Goal: Task Accomplishment & Management: Manage account settings

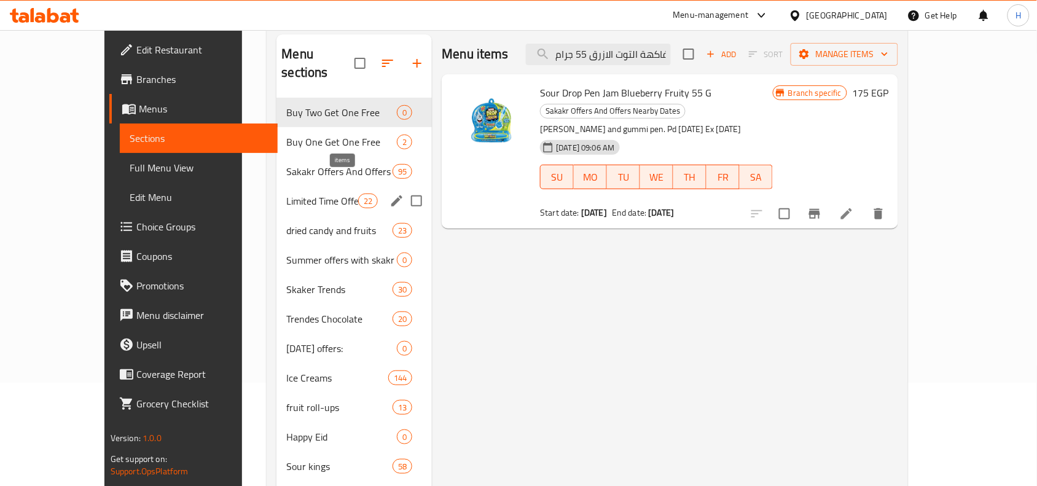
scroll to position [77, 0]
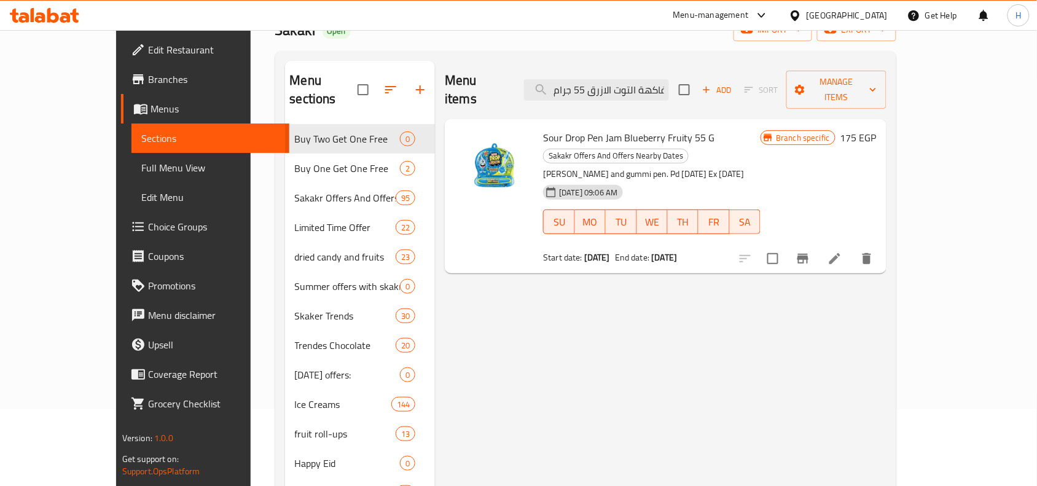
click at [543, 128] on span "Sour Drop Pen Jam Blueberry Fruity 55 G" at bounding box center [628, 137] width 171 height 18
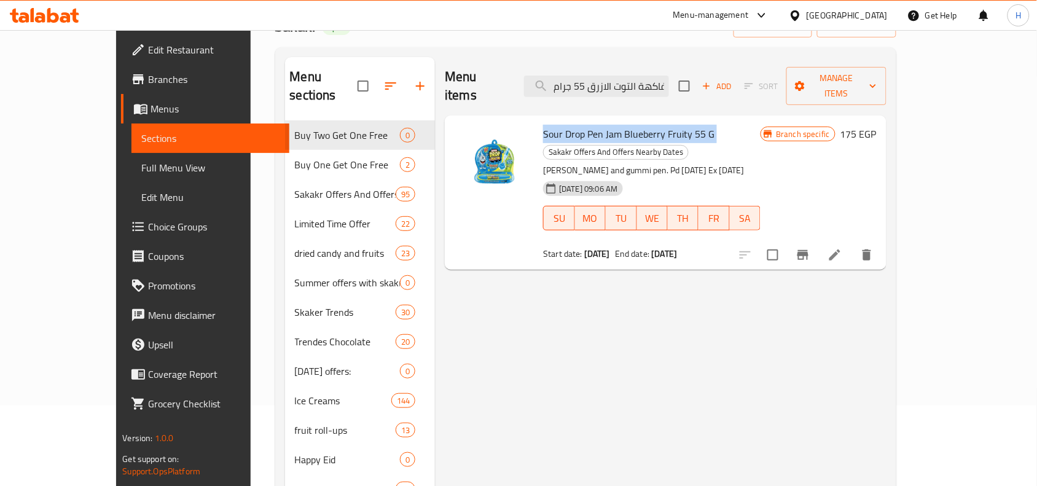
scroll to position [117, 0]
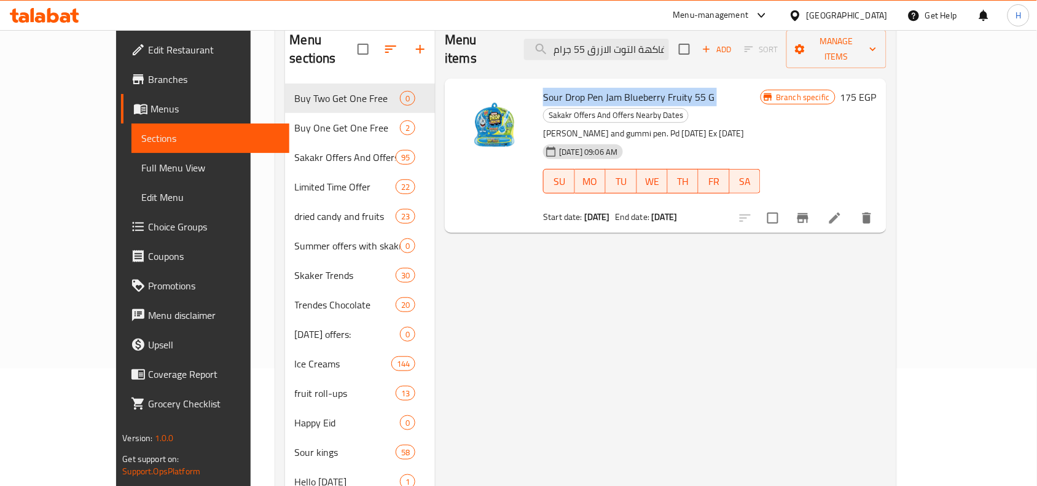
click at [852, 207] on li at bounding box center [835, 218] width 34 height 22
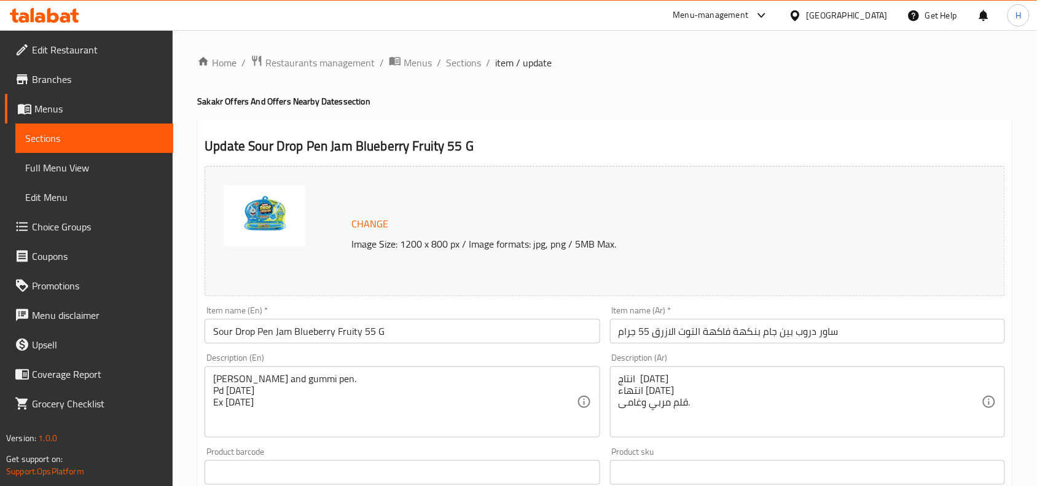
click at [77, 77] on span "Branches" at bounding box center [97, 79] width 131 height 15
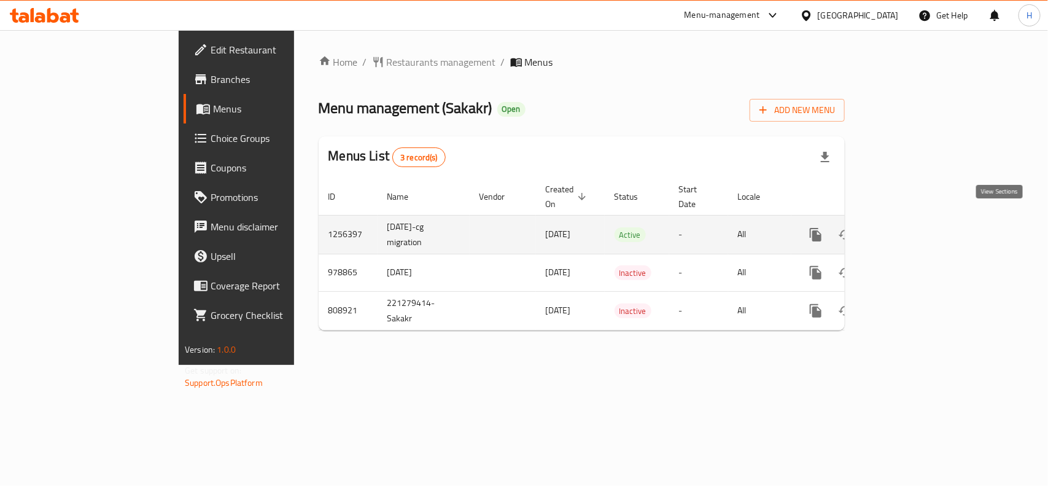
click at [912, 227] on icon "enhanced table" at bounding box center [904, 234] width 15 height 15
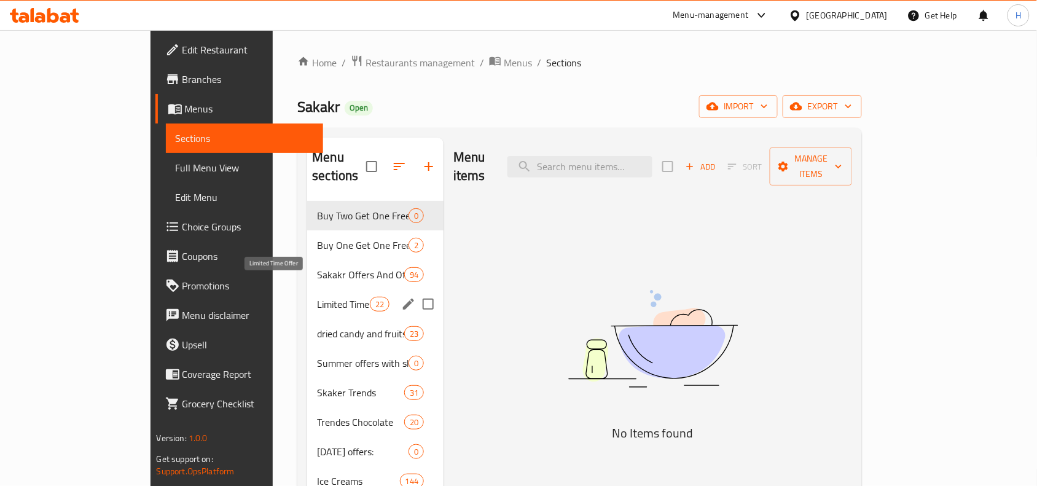
scroll to position [77, 0]
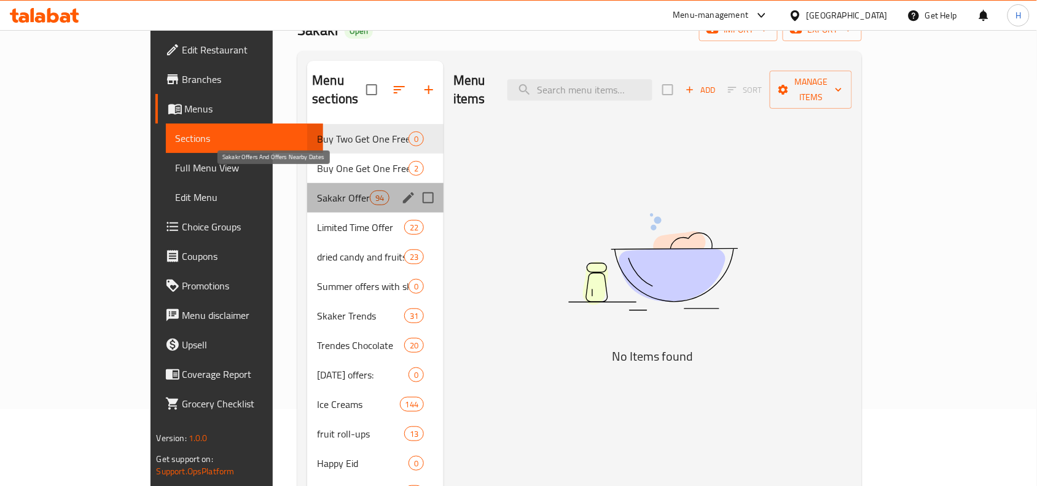
click at [317, 190] on span "Sakakr Offers And Offers Nearby Dates" at bounding box center [343, 197] width 52 height 15
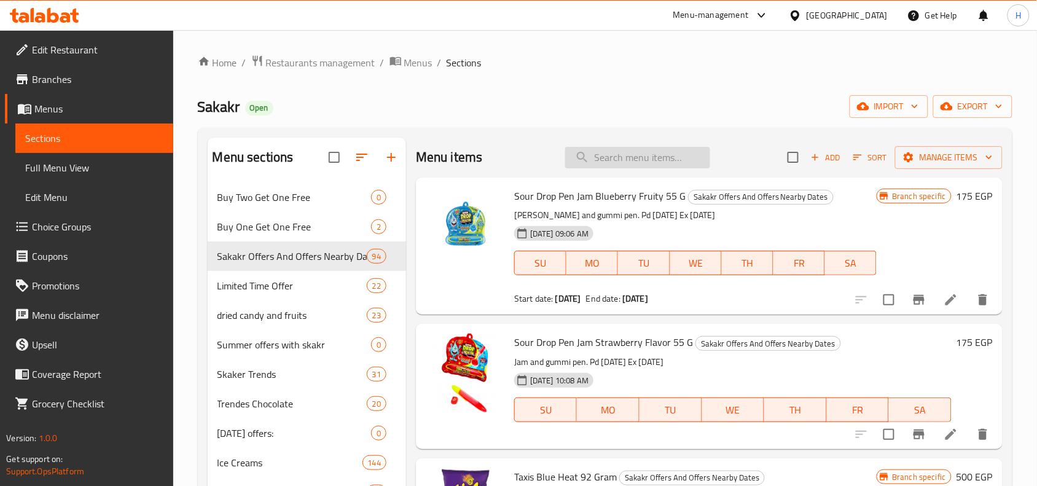
click at [605, 164] on input "search" at bounding box center [637, 157] width 145 height 21
paste input "688519"
type input "688519"
click at [644, 149] on input "search" at bounding box center [637, 157] width 145 height 21
paste input "688519"
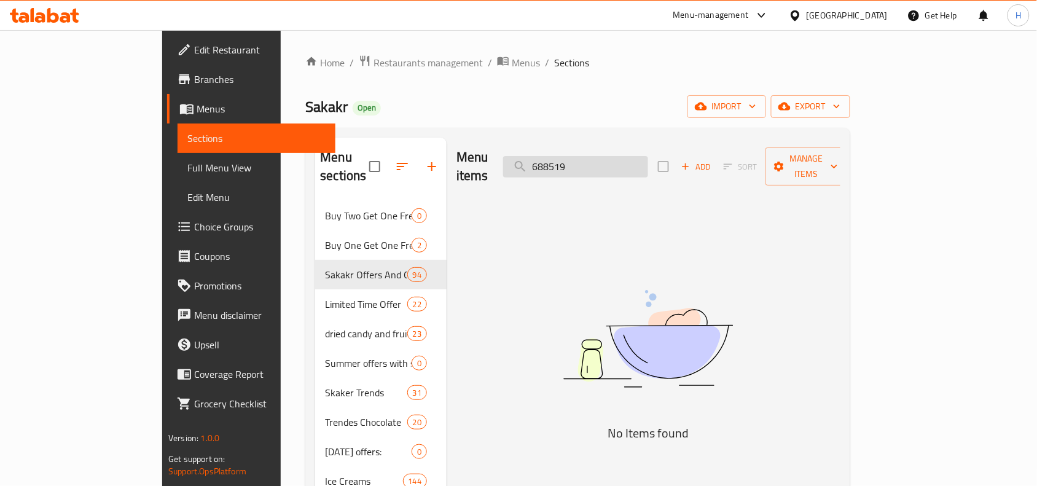
click at [646, 156] on input "688519" at bounding box center [575, 166] width 145 height 21
paste input "ساور دروب بين جام بنكهة فاكهة التوت الازرق 55 جرام"
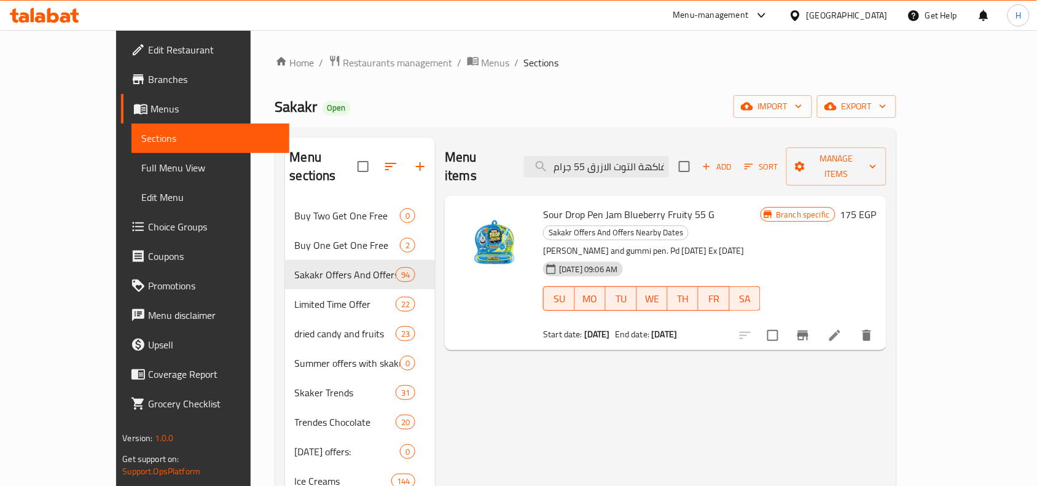
click at [612, 243] on p "[PERSON_NAME] and gummi pen. Pd [DATE] Ex [DATE]" at bounding box center [651, 250] width 217 height 15
click at [612, 205] on span "Sour Drop Pen Jam Blueberry Fruity 55 G" at bounding box center [628, 214] width 171 height 18
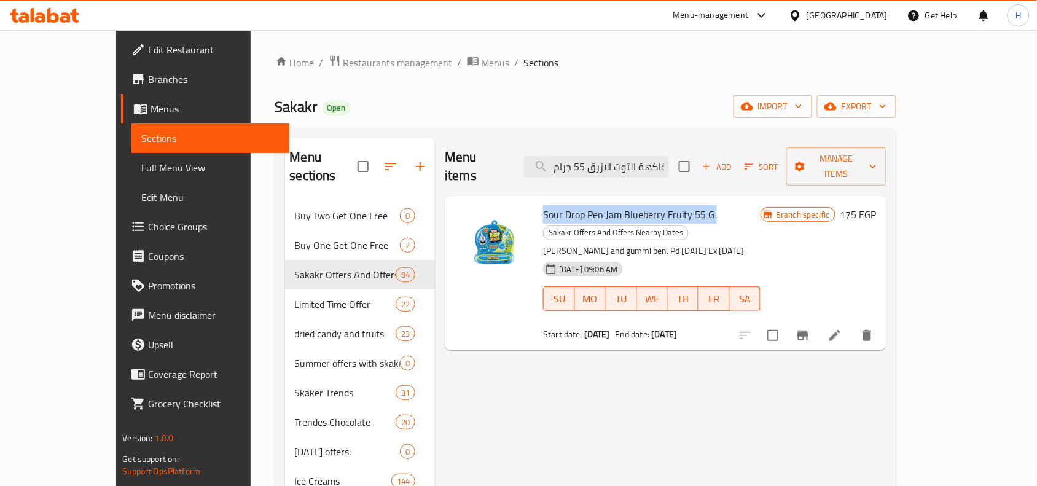
copy h6 "Sour Drop Pen Jam Blueberry Fruity 55 G"
click at [628, 160] on input "ساور دروب بين جام بنكهة فاكهة التوت الازرق 55 جرام" at bounding box center [596, 166] width 145 height 21
paste input "الفراولة"
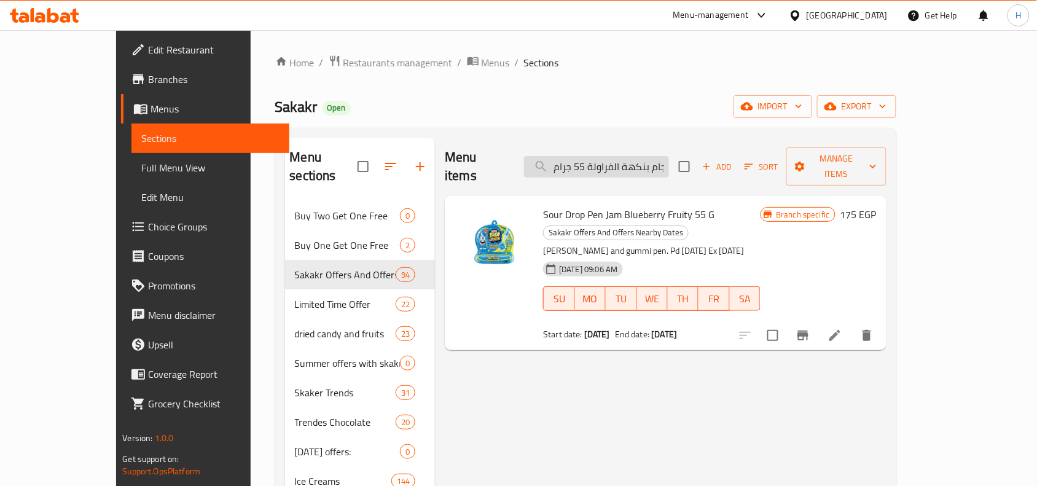
scroll to position [0, 60]
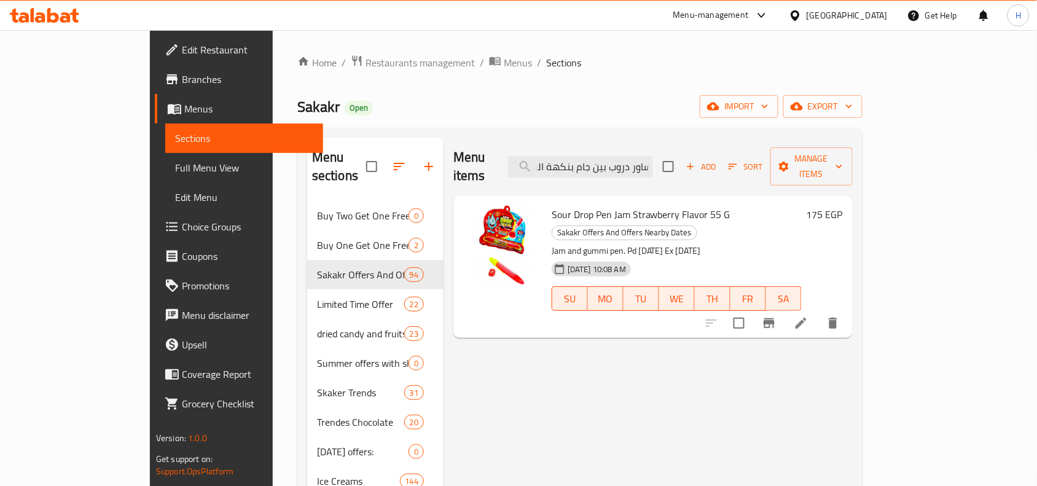
click at [677, 205] on span "Sour Drop Pen Jam Strawberry Flavor 55 G" at bounding box center [641, 214] width 179 height 18
copy h6 "Sour Drop Pen Jam Strawberry Flavor 55 G"
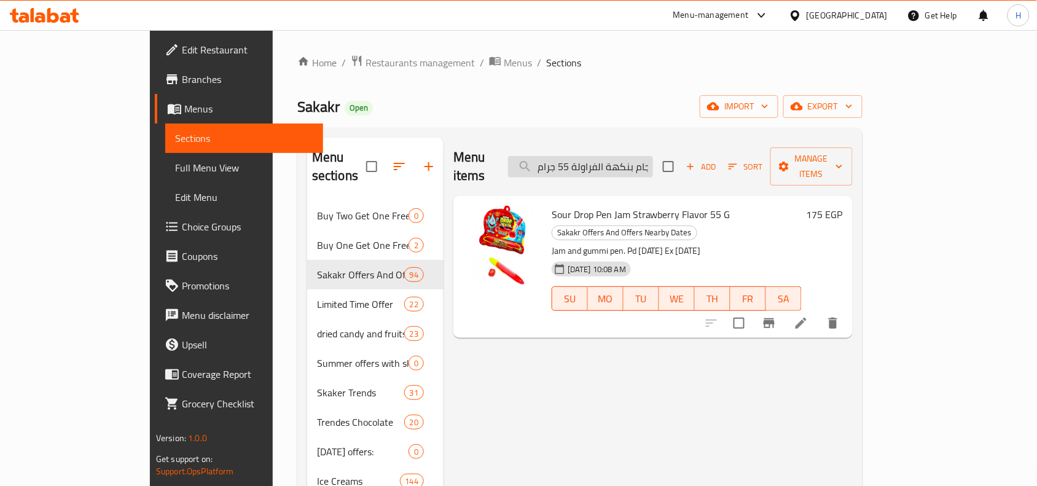
click at [653, 163] on input "ساور دروب بين جام بنكهة الفراولة 55 جرام" at bounding box center [580, 166] width 145 height 21
paste input "ليز ستاكس بنكهة الشيدر 156"
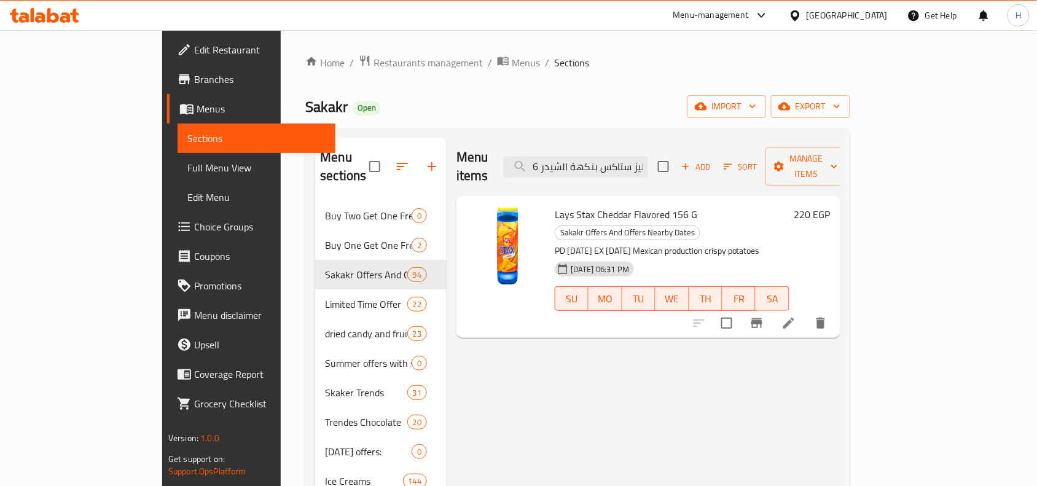
click at [621, 205] on span "Lays Stax Cheddar Flavored 156 G" at bounding box center [626, 214] width 142 height 18
copy h6 "Lays Stax Cheddar Flavored 156 G"
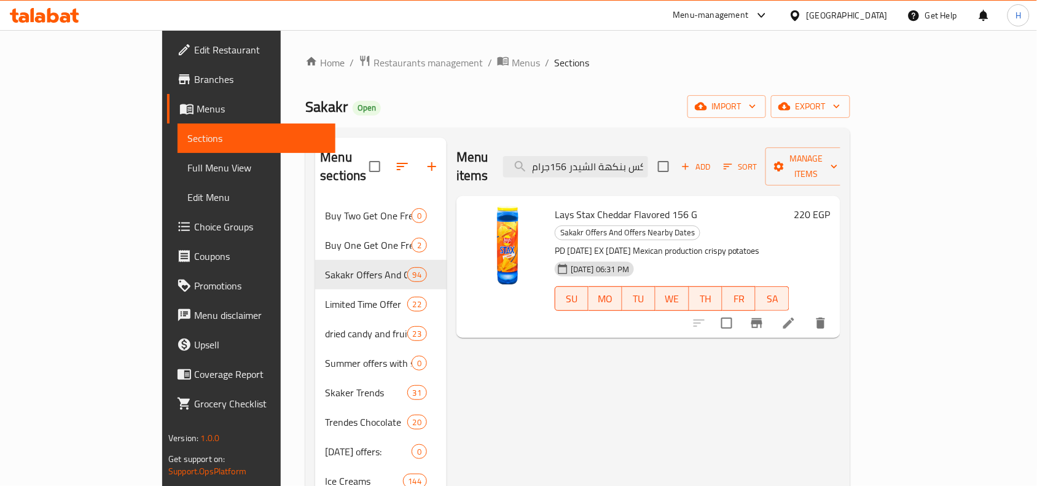
click at [616, 170] on div "Menu items ليز ستاكس بنكهة الشيدر 156جرام Add Sort Manage items" at bounding box center [648, 167] width 384 height 58
click at [616, 161] on input "ليز ستاكس بنكهة الشيدر 156جرام" at bounding box center [575, 166] width 145 height 21
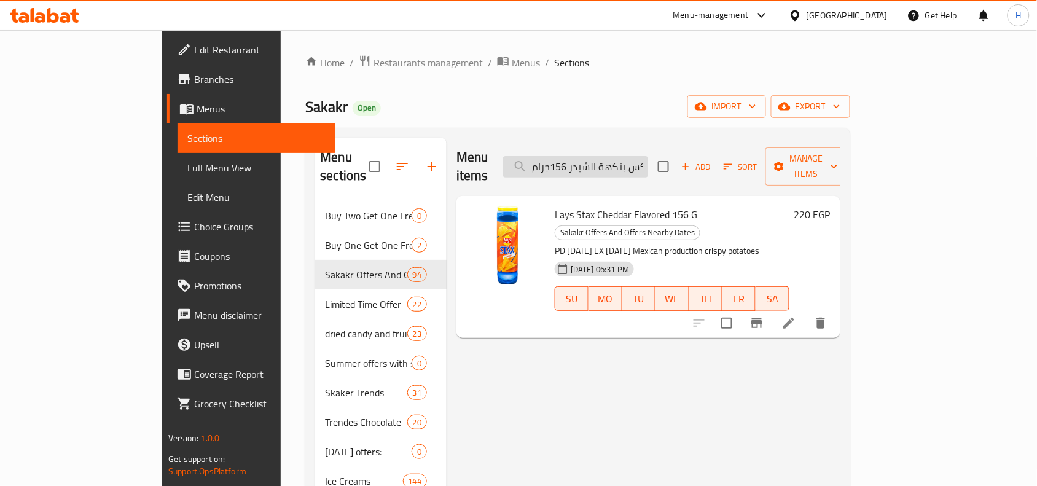
paste input "ميسكيت بنكهة صوص الباربكيو"
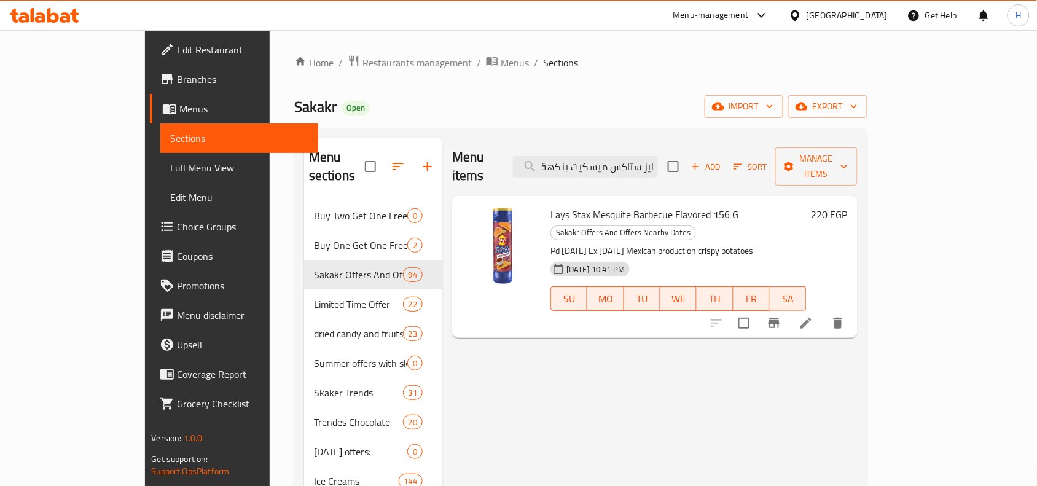
click at [615, 205] on span "Lays Stax Mesquite Barbecue Flavored 156 G" at bounding box center [644, 214] width 188 height 18
copy h6 "Lays Stax Mesquite Barbecue Flavored 156 G"
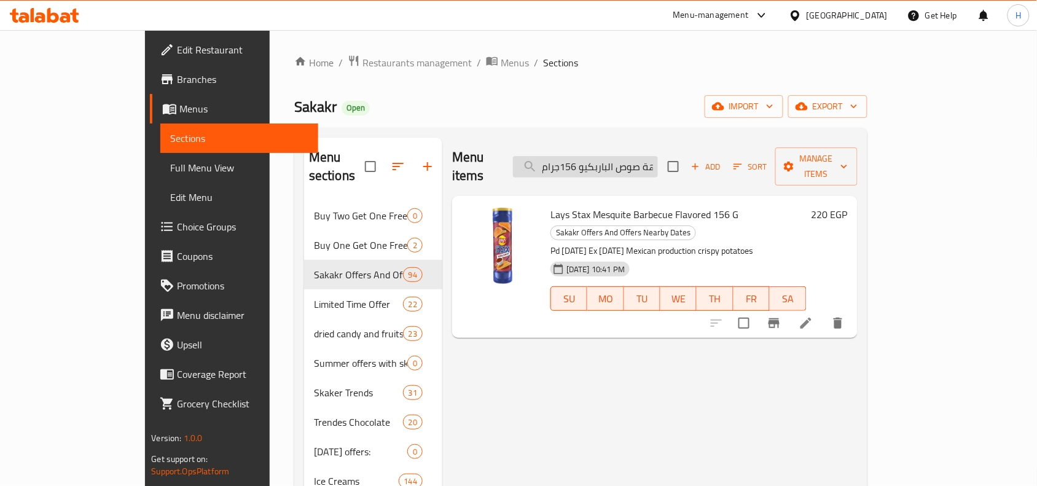
click at [628, 156] on input "ليز ستاكس ميسكيت بنكهة صوص الباربكيو 156جرام" at bounding box center [585, 166] width 145 height 21
paste input "برينجلز تشكيلة ديلي بنكهة البيتزا 200"
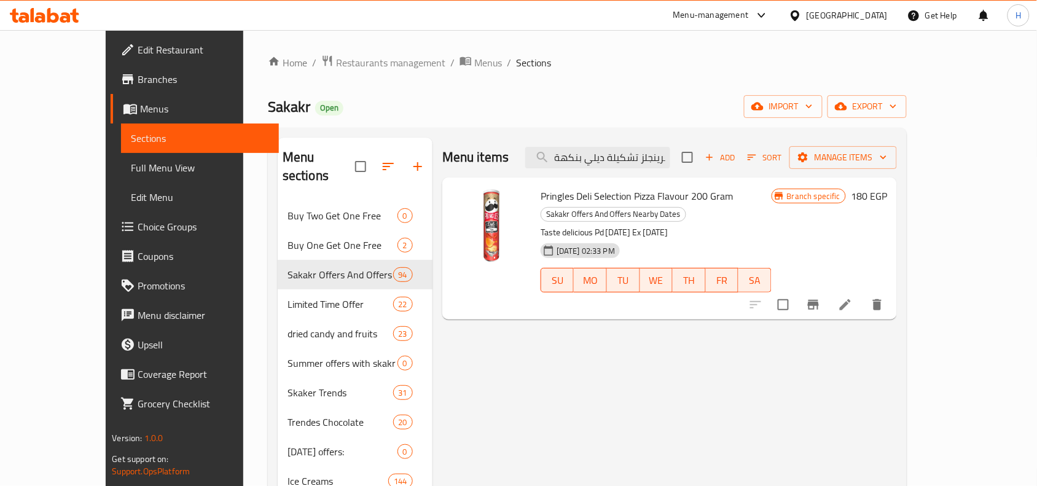
click at [631, 206] on div "Pringles Deli Selection Pizza Flavour 200 Gram Sakakr Offers And Offers Nearby …" at bounding box center [656, 248] width 241 height 132
click at [631, 194] on span "Pringles Deli Selection Pizza Flavour 200 Gram" at bounding box center [637, 196] width 193 height 18
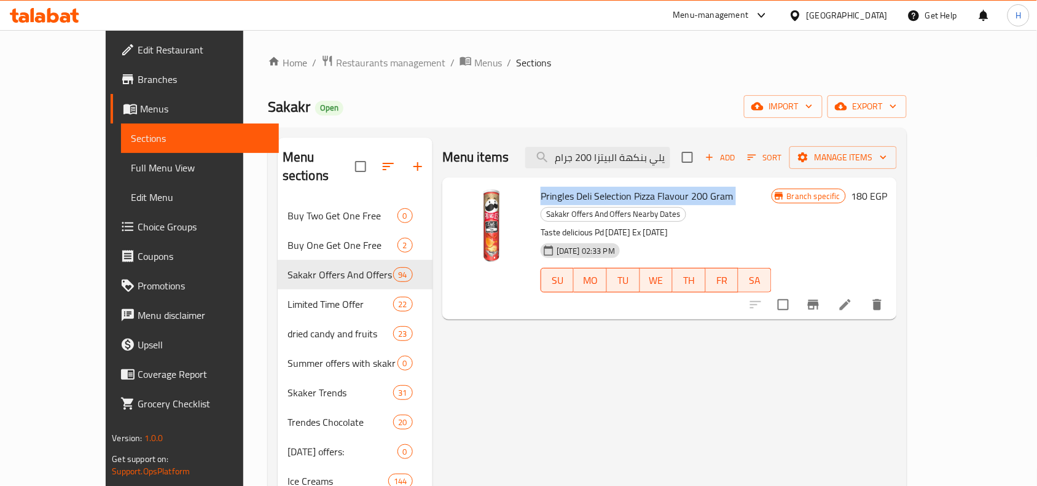
click at [631, 194] on span "Pringles Deli Selection Pizza Flavour 200 Gram" at bounding box center [637, 196] width 193 height 18
copy h6 "Pringles Deli Selection Pizza Flavour 200 Gram"
click at [819, 300] on icon "Branch-specific-item" at bounding box center [813, 305] width 11 height 10
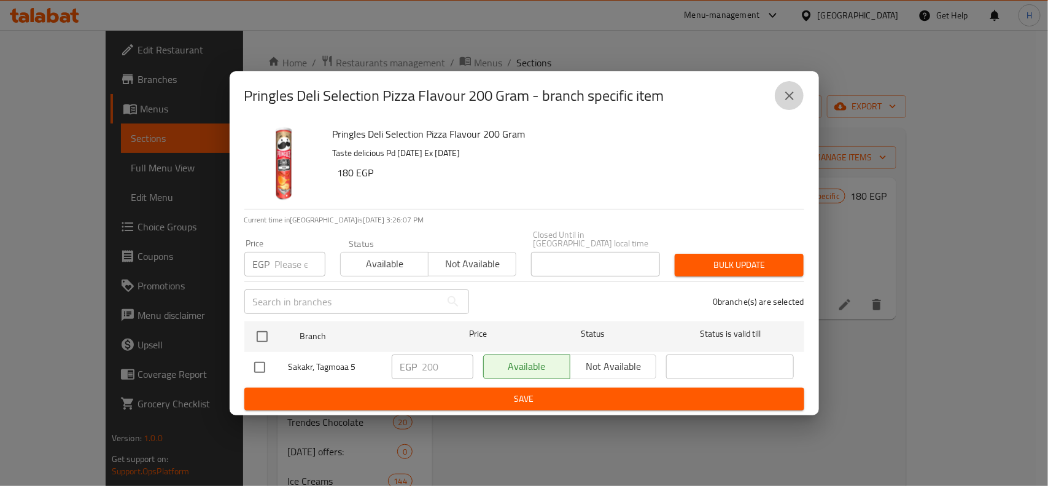
click at [784, 103] on icon "close" at bounding box center [790, 95] width 15 height 15
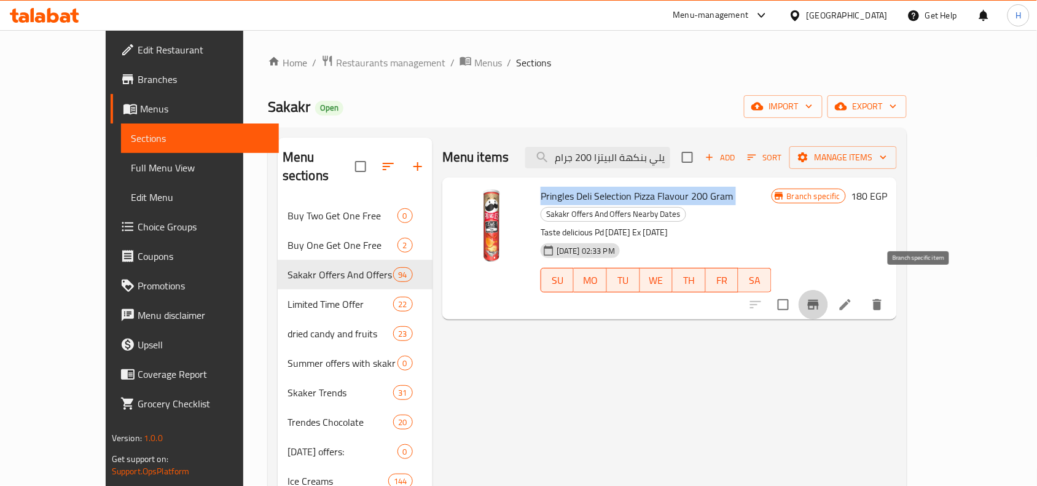
click at [828, 290] on button "Branch-specific-item" at bounding box center [812, 304] width 29 height 29
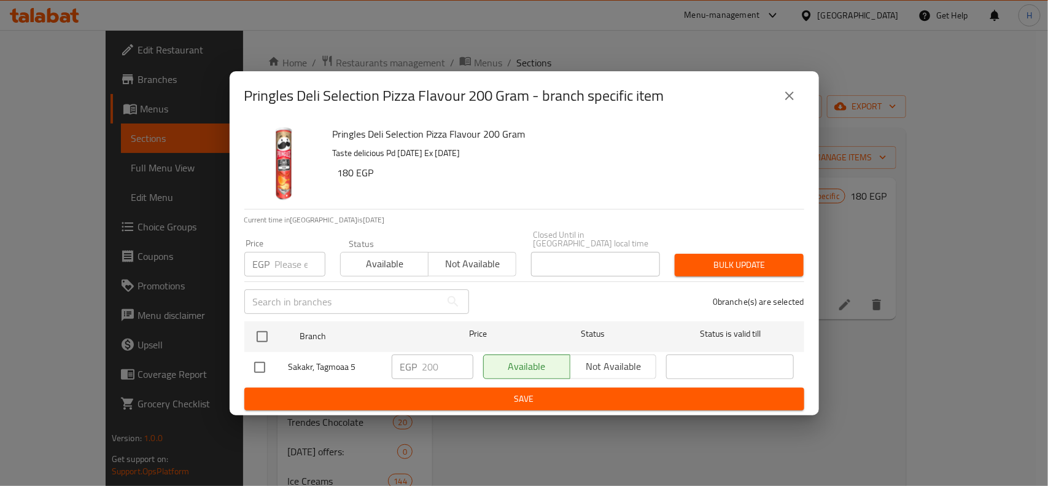
click at [856, 357] on div "Pringles Deli Selection Pizza Flavour 200 Gram - branch specific item Pringles …" at bounding box center [524, 243] width 1048 height 486
click at [794, 111] on button "close" at bounding box center [789, 95] width 29 height 29
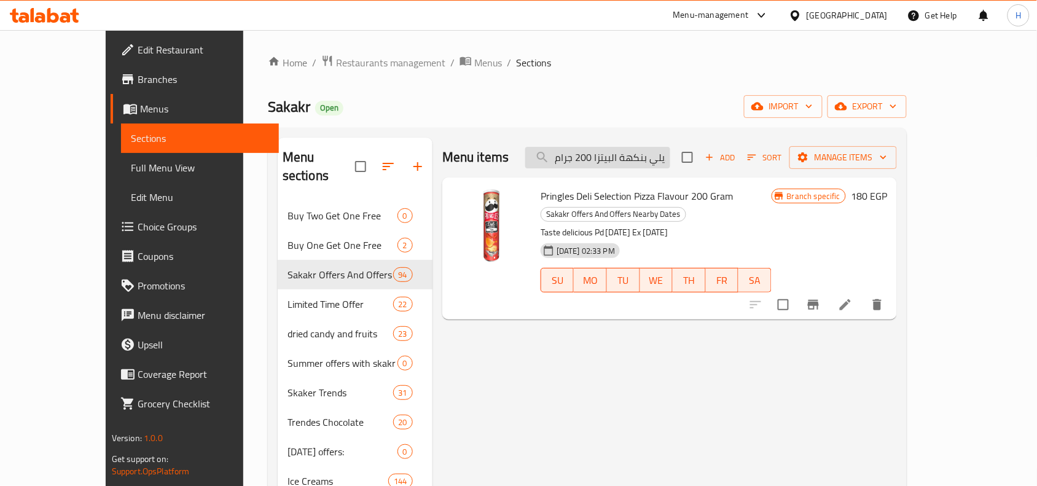
click at [667, 157] on input "برينجلز تشكيلة ديلي بنكهة البيتزا 200 جرام" at bounding box center [597, 157] width 145 height 21
paste input "Lays Stax Mesquite Barbecue Flavored 156 G"
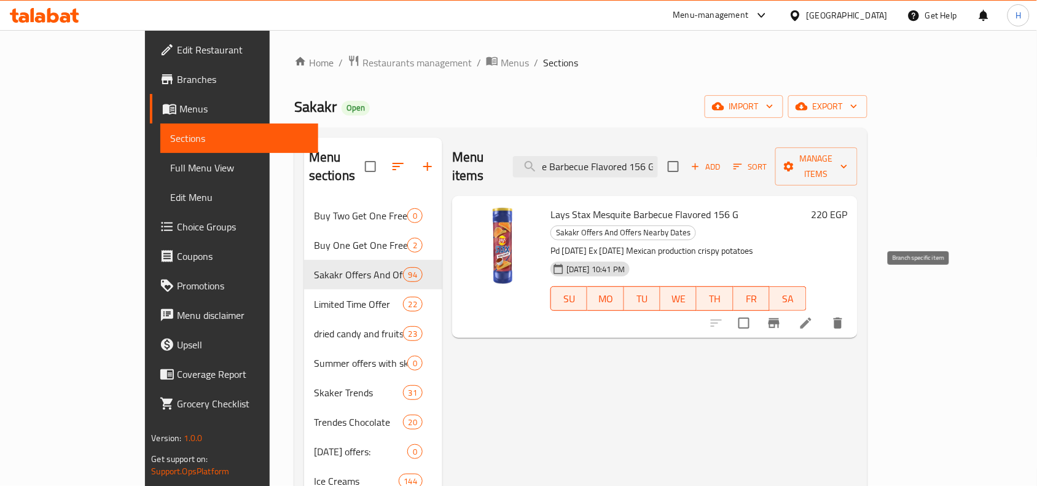
click at [781, 316] on icon "Branch-specific-item" at bounding box center [774, 323] width 15 height 15
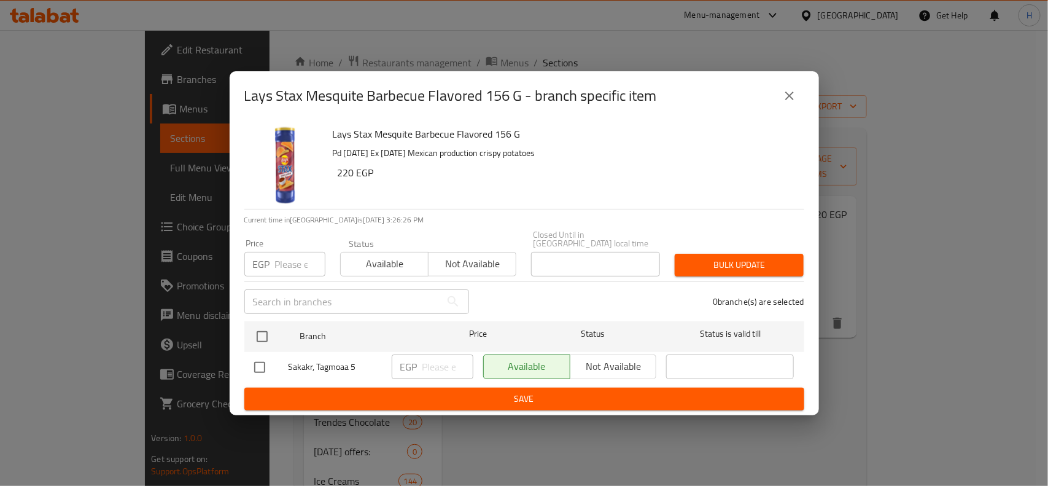
click at [789, 100] on icon "close" at bounding box center [790, 96] width 9 height 9
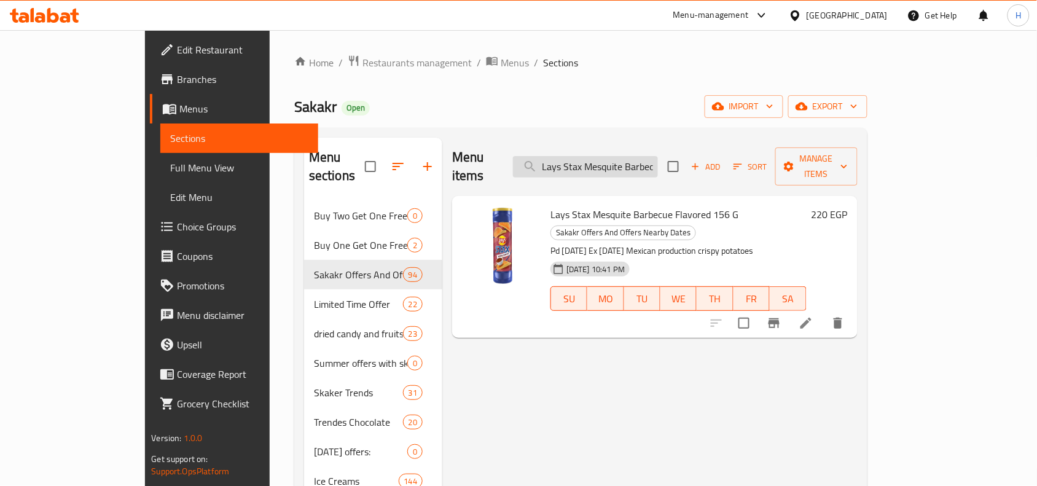
click at [607, 156] on input "Lays Stax Mesquite Barbecue Flavored 156 G" at bounding box center [585, 166] width 145 height 21
paste input "Cheddar"
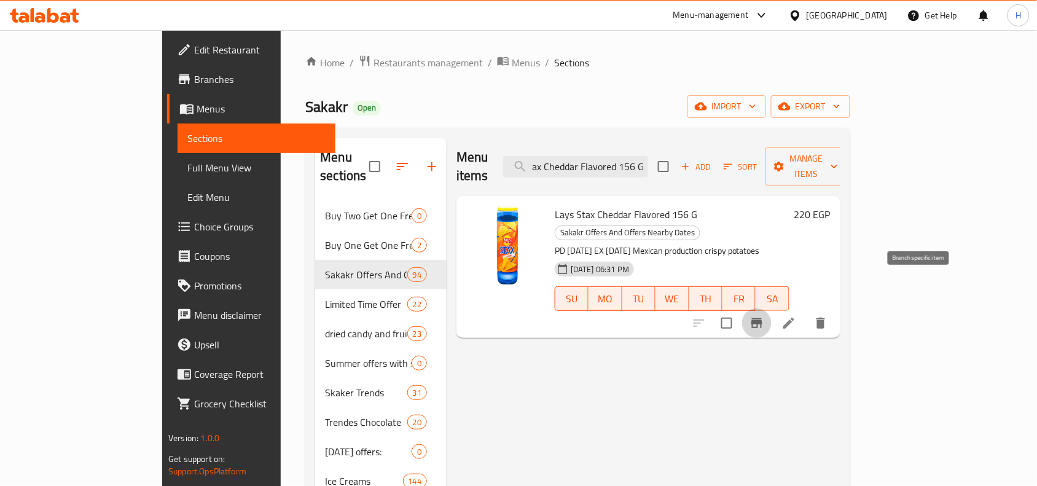
click at [762, 318] on icon "Branch-specific-item" at bounding box center [756, 323] width 11 height 10
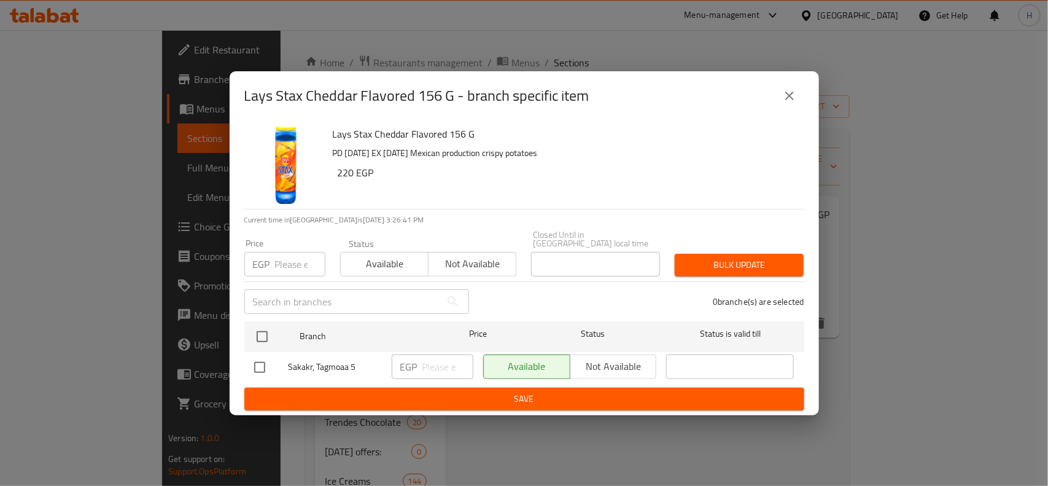
drag, startPoint x: 783, startPoint y: 97, endPoint x: 762, endPoint y: 106, distance: 22.8
click at [783, 97] on icon "close" at bounding box center [790, 95] width 15 height 15
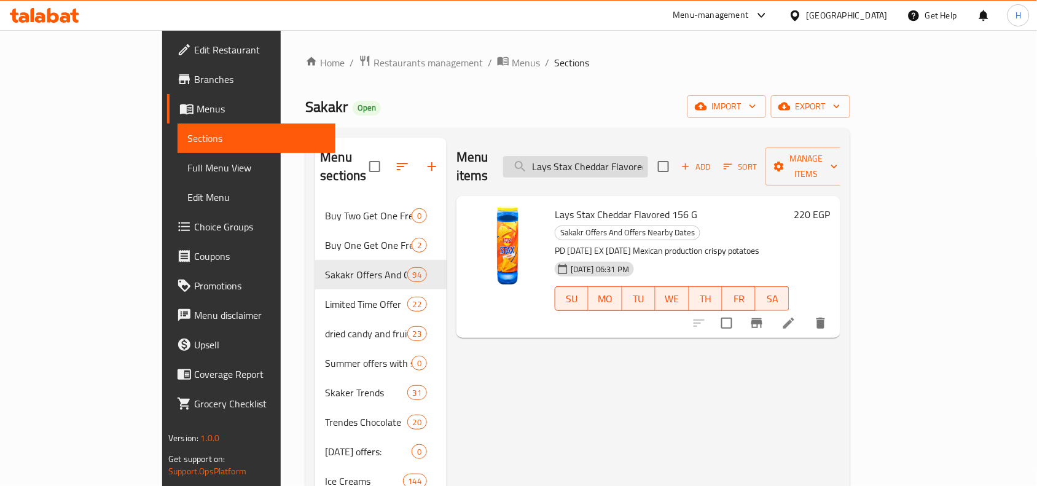
click at [648, 160] on input "Lays Stax Cheddar Flavored 156 G" at bounding box center [575, 166] width 145 height 21
paste input "Sour Drop Pen Jam Strawberry Flavor 55"
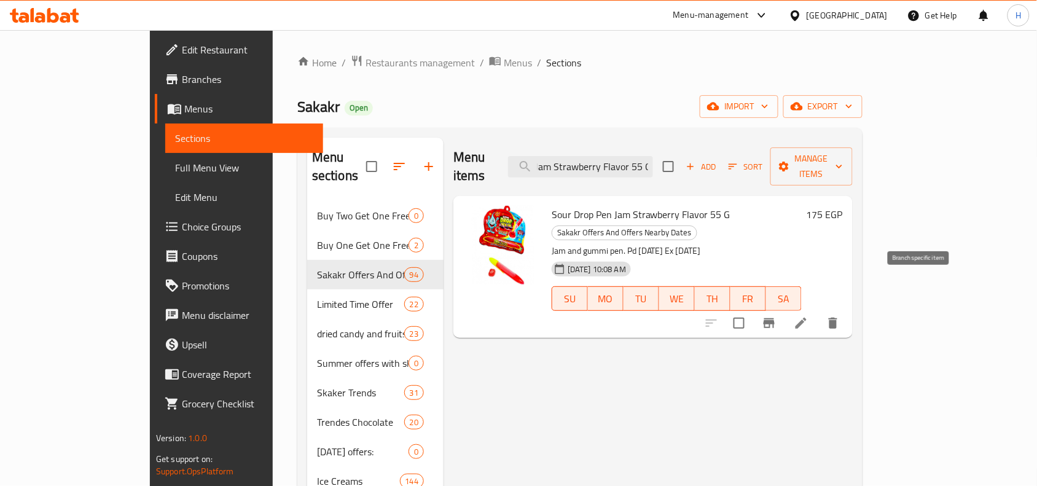
click at [775, 318] on icon "Branch-specific-item" at bounding box center [768, 323] width 11 height 10
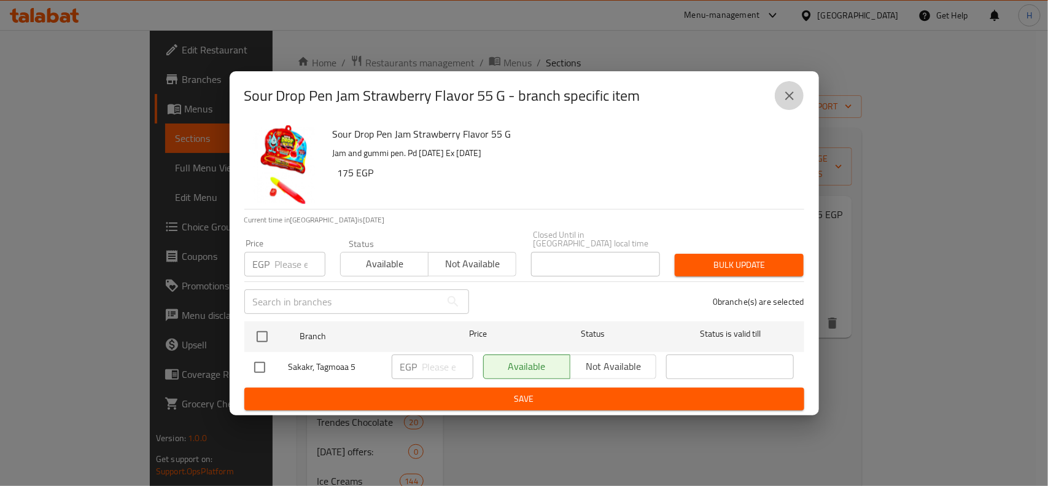
click at [792, 103] on icon "close" at bounding box center [790, 95] width 15 height 15
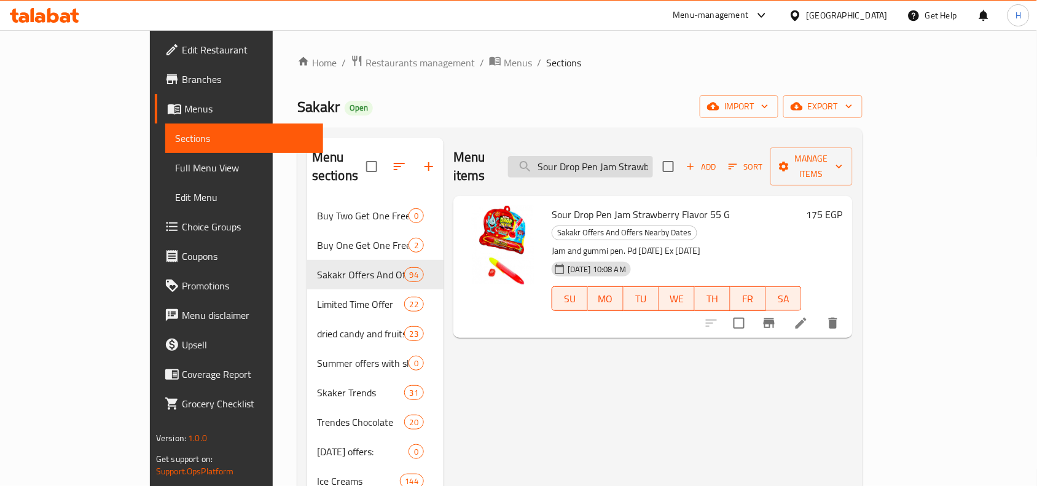
click at [648, 156] on input "Sour Drop Pen Jam Strawberry Flavor 55 G" at bounding box center [580, 166] width 145 height 21
paste input "Blueberry Fruity"
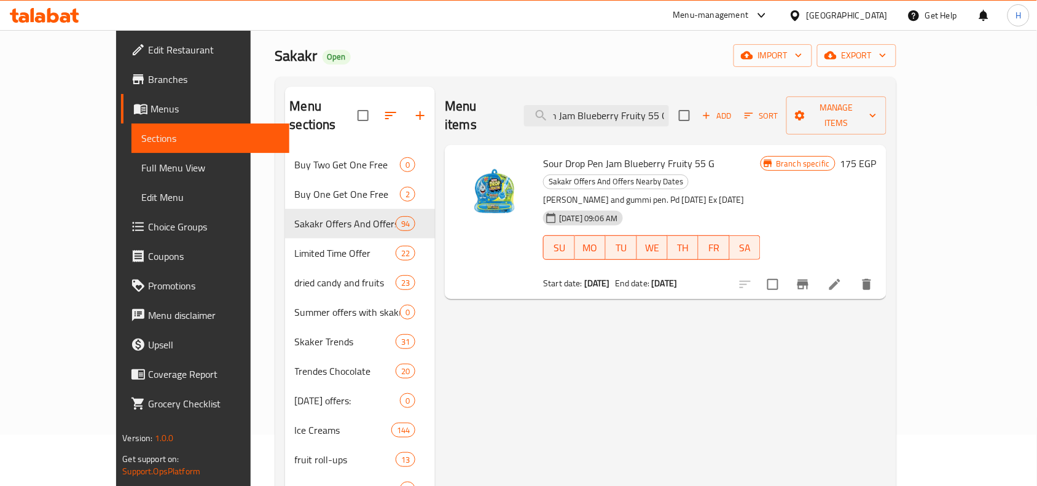
scroll to position [77, 0]
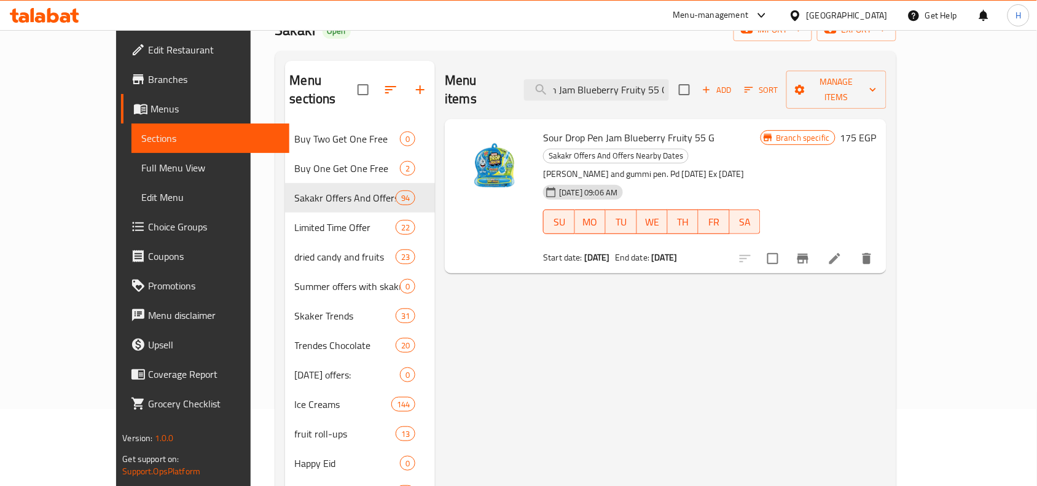
type input "Sour Drop Pen Jam Blueberry Fruity 55 G"
click at [810, 251] on icon "Branch-specific-item" at bounding box center [802, 258] width 15 height 15
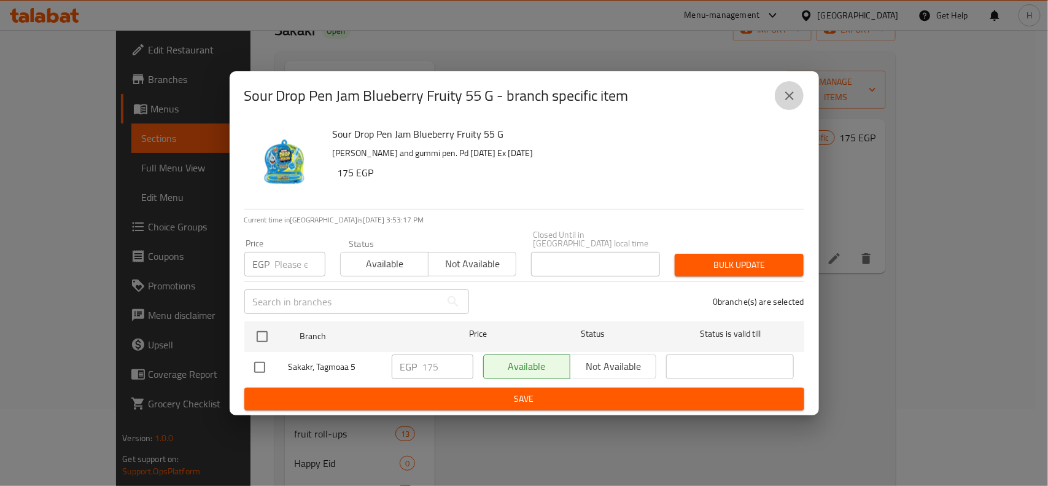
click at [792, 103] on icon "close" at bounding box center [790, 95] width 15 height 15
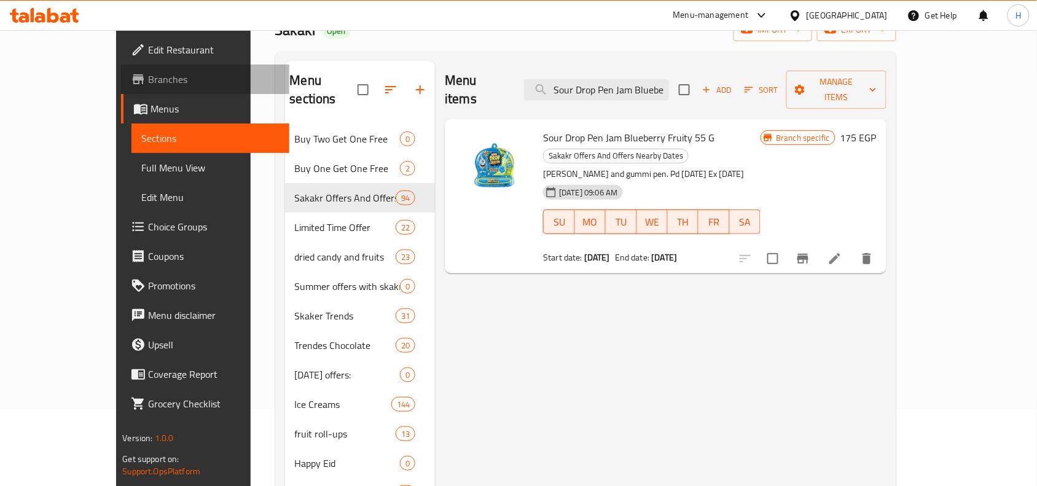
click at [148, 79] on span "Branches" at bounding box center [213, 79] width 131 height 15
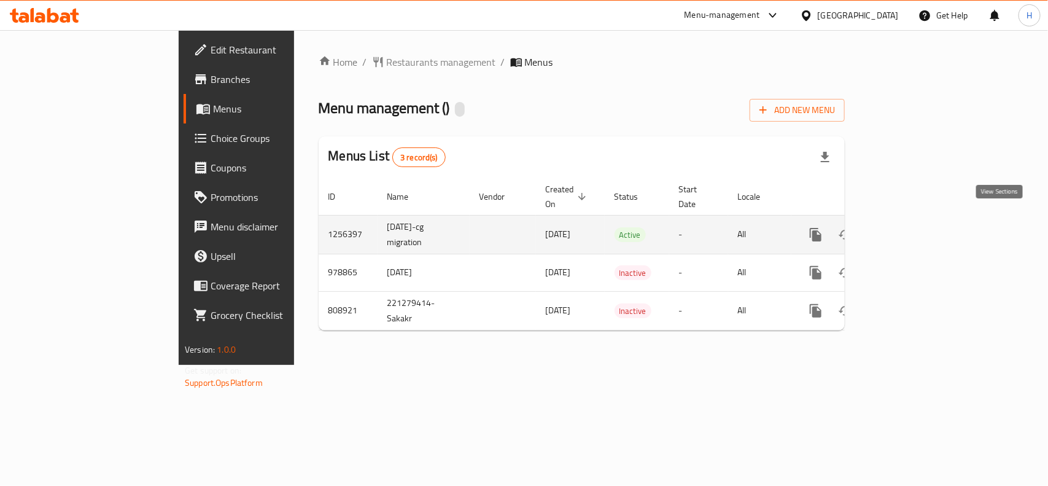
click at [912, 227] on icon "enhanced table" at bounding box center [904, 234] width 15 height 15
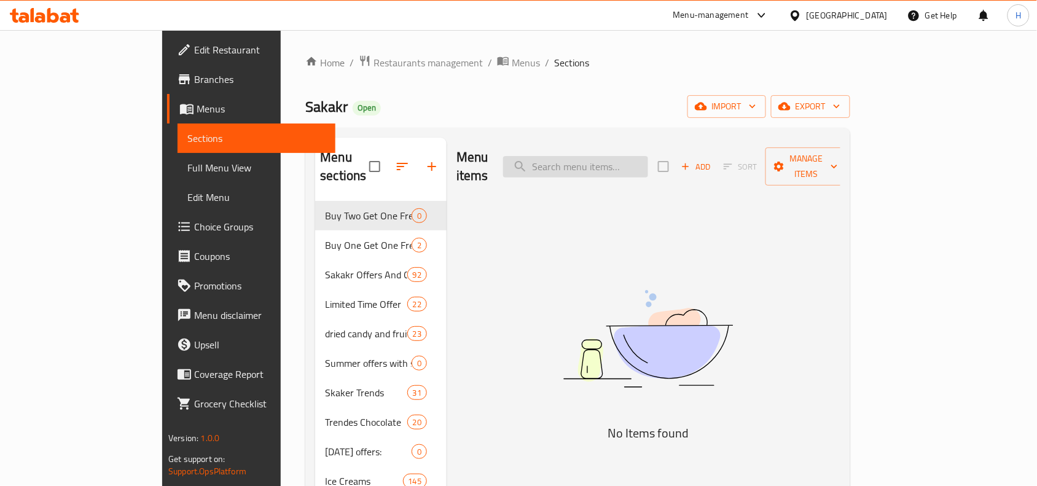
drag, startPoint x: 687, startPoint y: 165, endPoint x: 680, endPoint y: 166, distance: 7.0
click at [648, 165] on input "search" at bounding box center [575, 166] width 145 height 21
paste input "Sour Drop Pen Jam Blueberry Fruity 55 G"
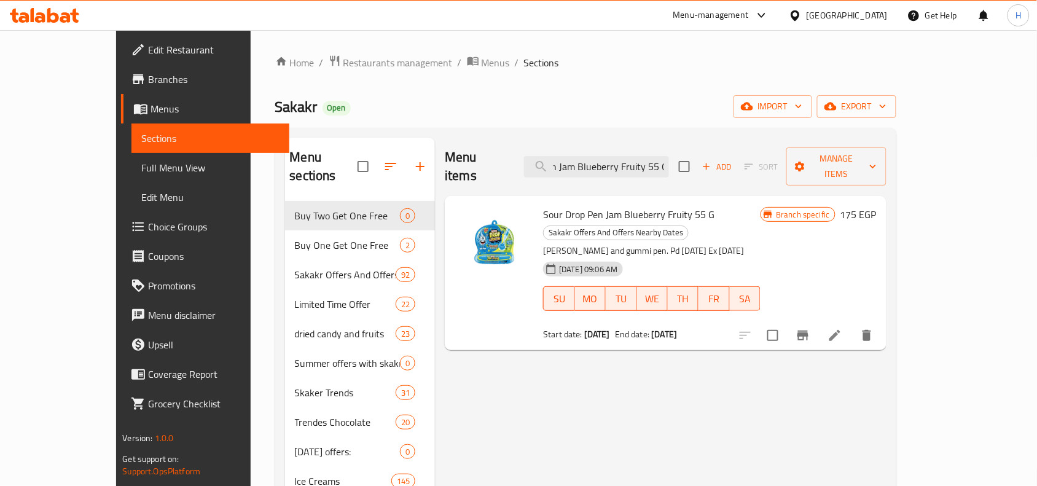
type input "Sour Drop Pen Jam Blueberry Fruity 55 G"
click at [840, 330] on icon at bounding box center [834, 335] width 11 height 11
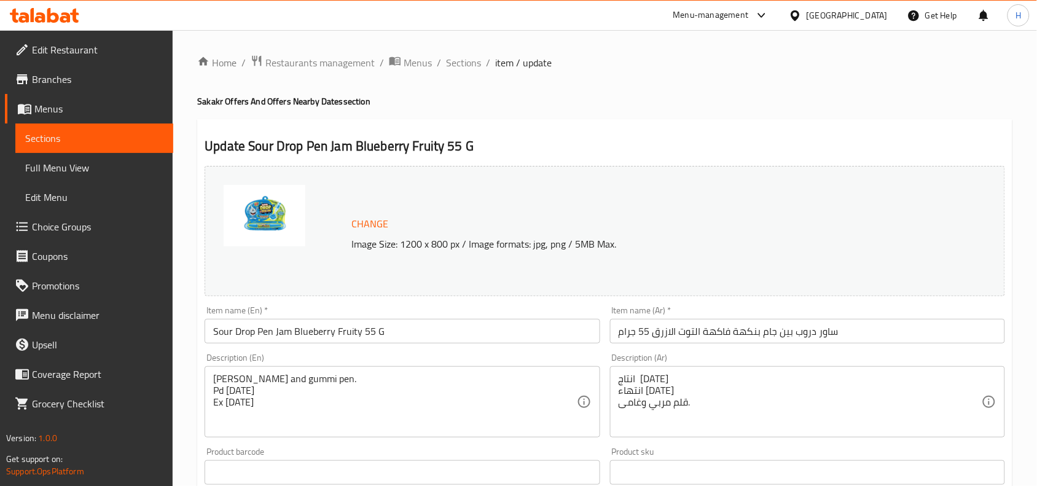
drag, startPoint x: 46, startPoint y: 130, endPoint x: 332, endPoint y: 120, distance: 286.4
click at [46, 131] on span "Sections" at bounding box center [94, 138] width 138 height 15
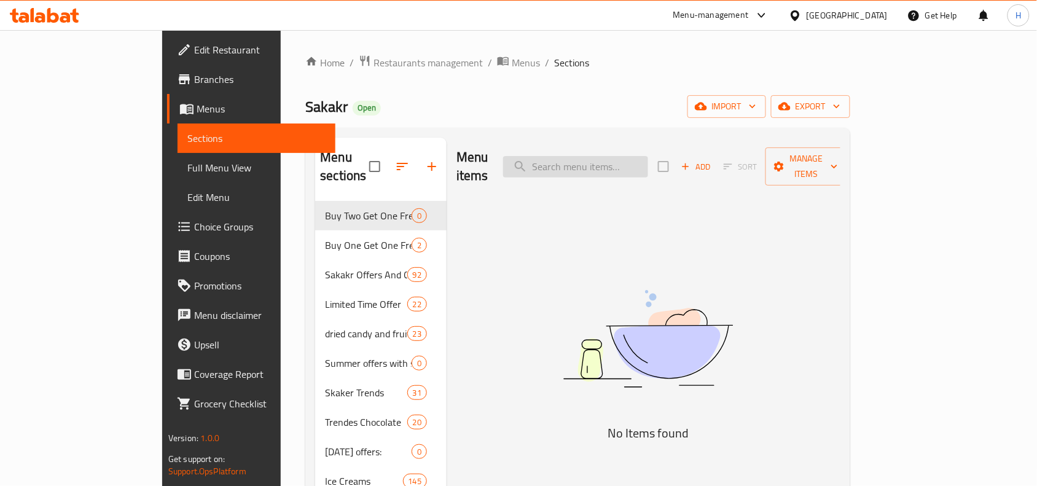
click at [642, 158] on input "search" at bounding box center [575, 166] width 145 height 21
paste input "Sour Drop Pen Jam Strawberry Flavor 55"
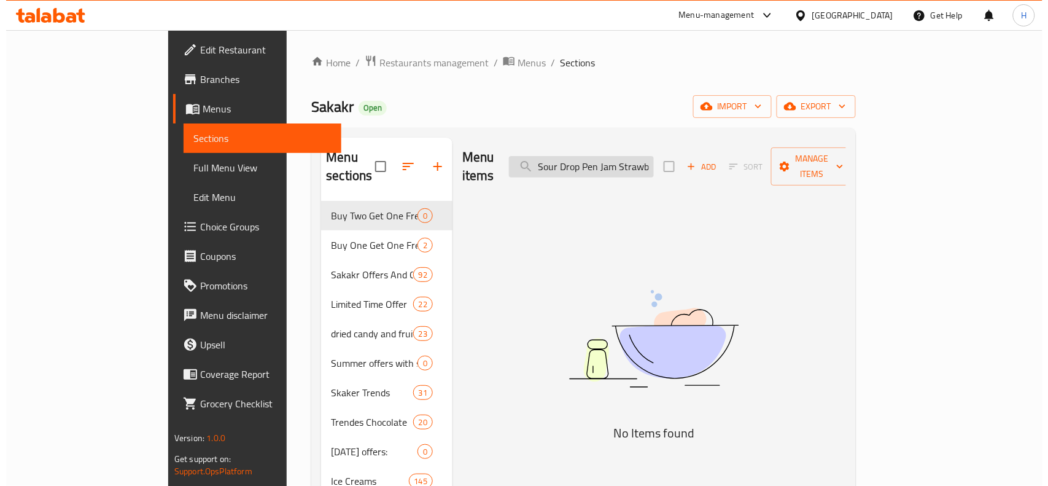
scroll to position [0, 57]
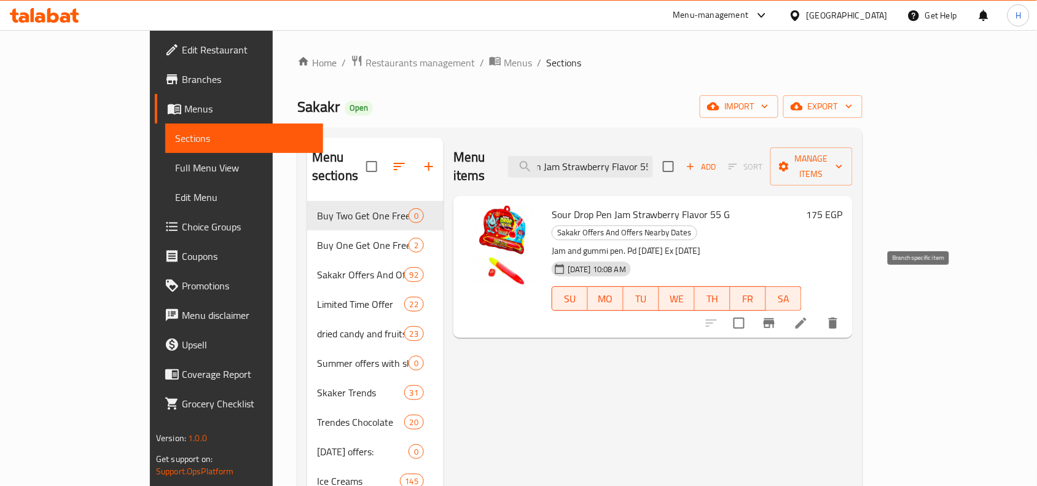
type input "Sour Drop Pen Jam Strawberry Flavor 55"
click at [808, 316] on icon at bounding box center [801, 323] width 15 height 15
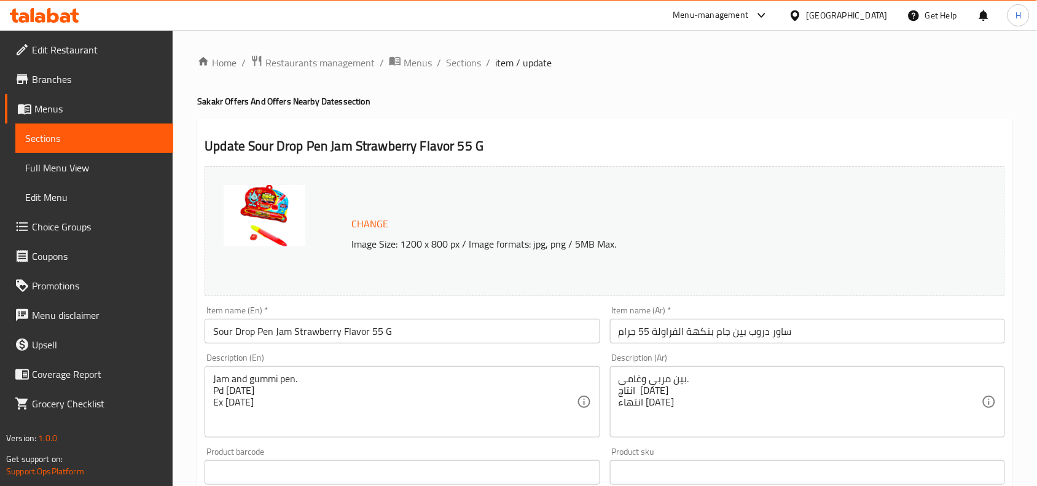
click at [437, 64] on li "/" at bounding box center [439, 62] width 4 height 15
click at [446, 62] on span "Sections" at bounding box center [463, 62] width 35 height 15
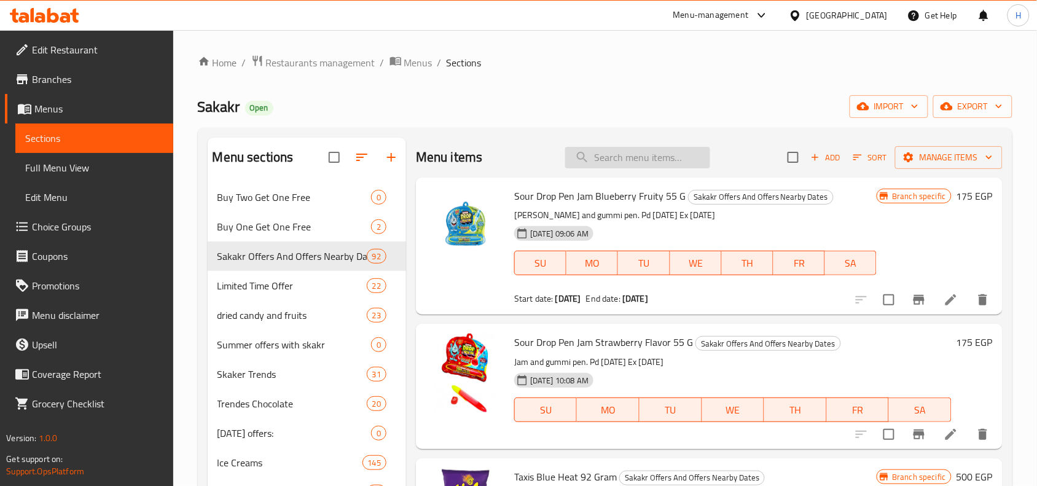
click at [662, 152] on input "search" at bounding box center [637, 157] width 145 height 21
paste input "Lays Stax Cheddar Flavored 156 G"
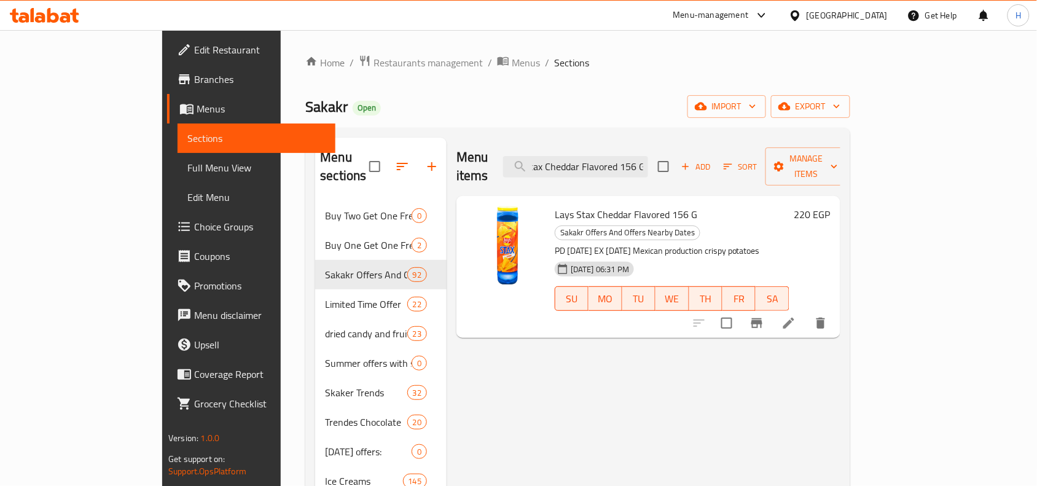
type input "Lays Stax Cheddar Flavored 156 G"
click at [806, 312] on li at bounding box center [788, 323] width 34 height 22
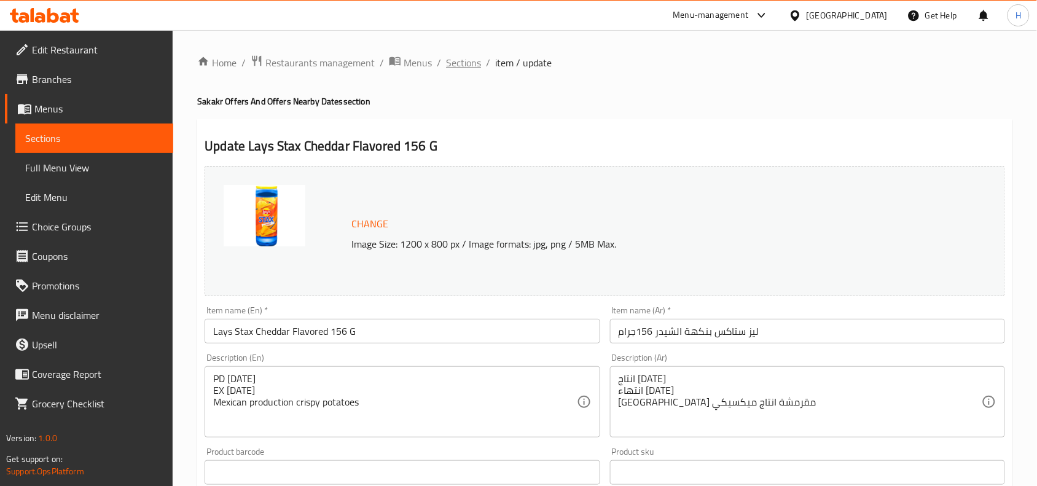
click at [446, 58] on span "Sections" at bounding box center [463, 62] width 35 height 15
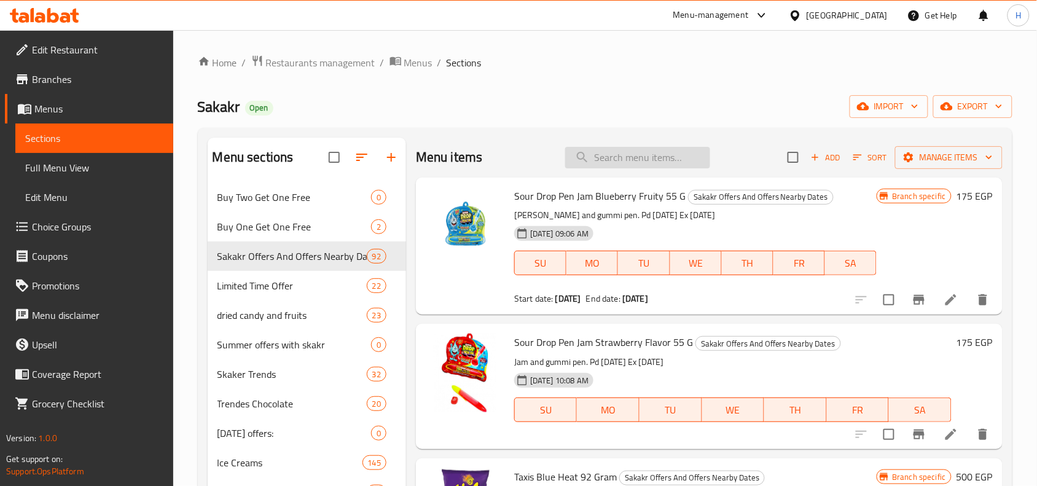
click at [593, 158] on input "search" at bounding box center [637, 157] width 145 height 21
paste input "Lays Stax Mesquite Barbecue Flavored 156 G"
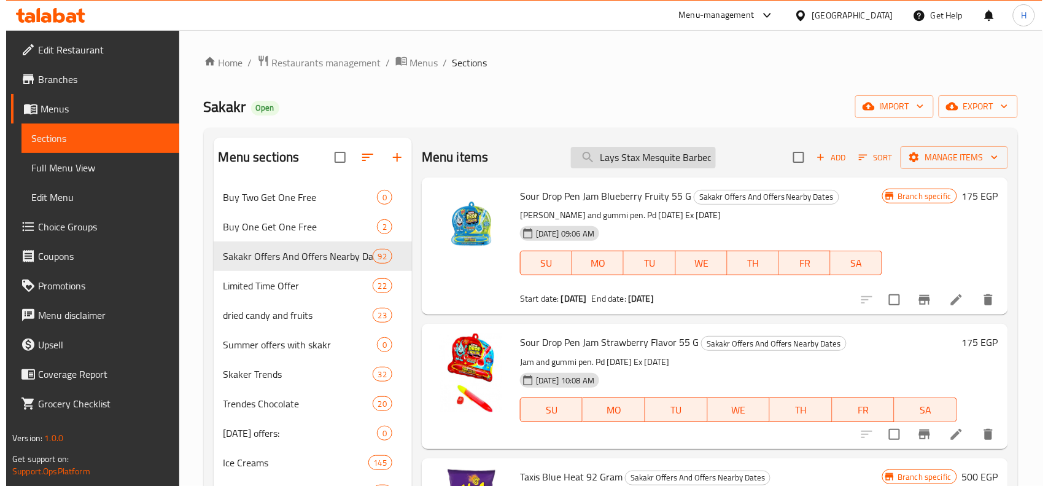
scroll to position [0, 75]
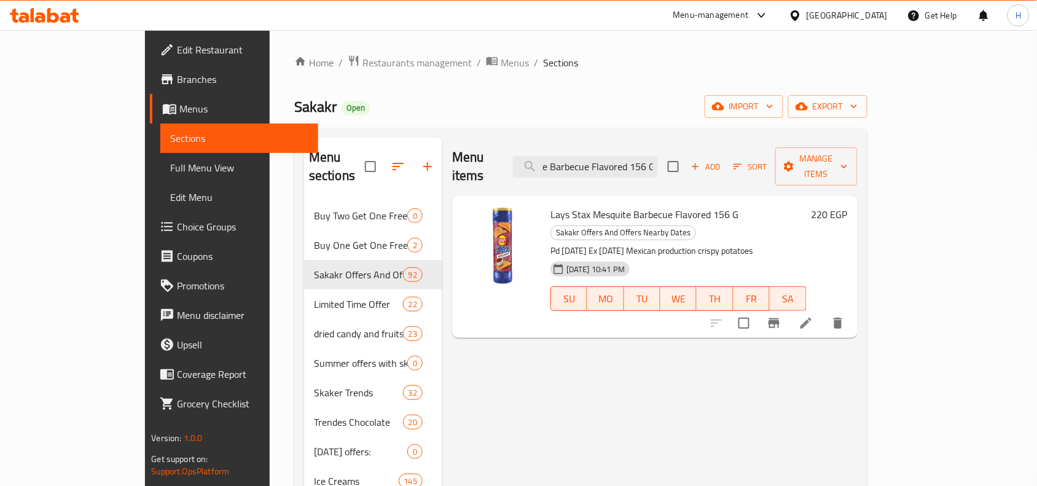
type input "Lays Stax Mesquite Barbecue Flavored 156 G"
click at [811, 318] on icon at bounding box center [805, 323] width 11 height 11
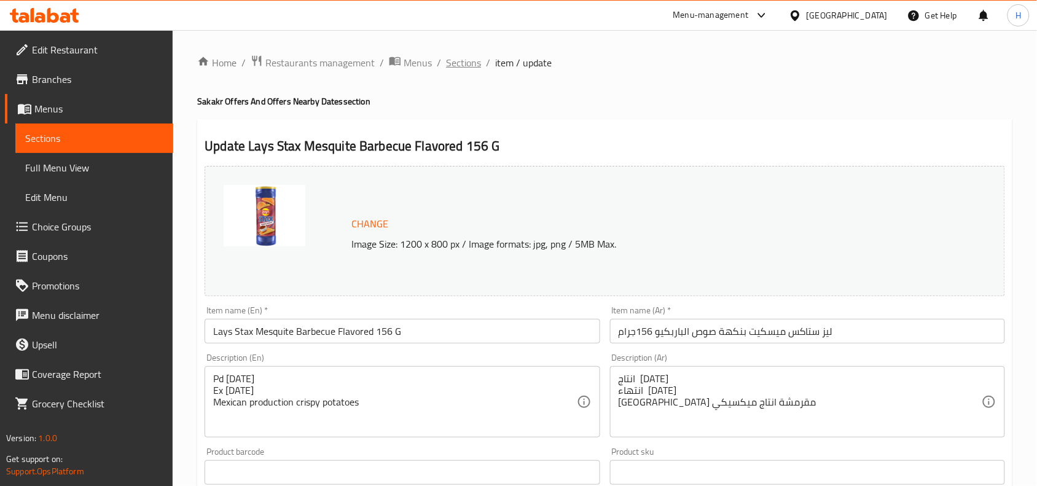
click at [459, 57] on span "Sections" at bounding box center [463, 62] width 35 height 15
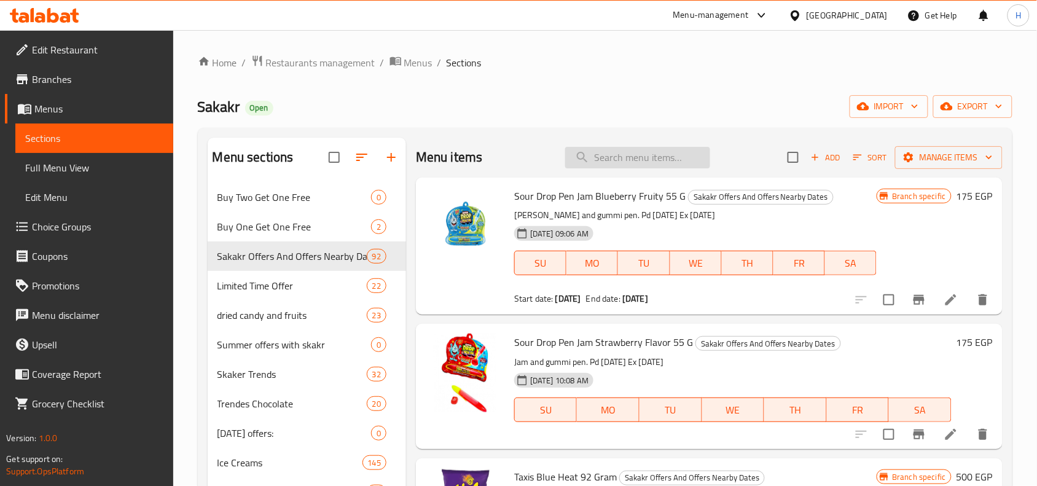
click at [628, 160] on input "search" at bounding box center [637, 157] width 145 height 21
paste input "Pringles Deli Selection Pizza Flavour 200 Gram"
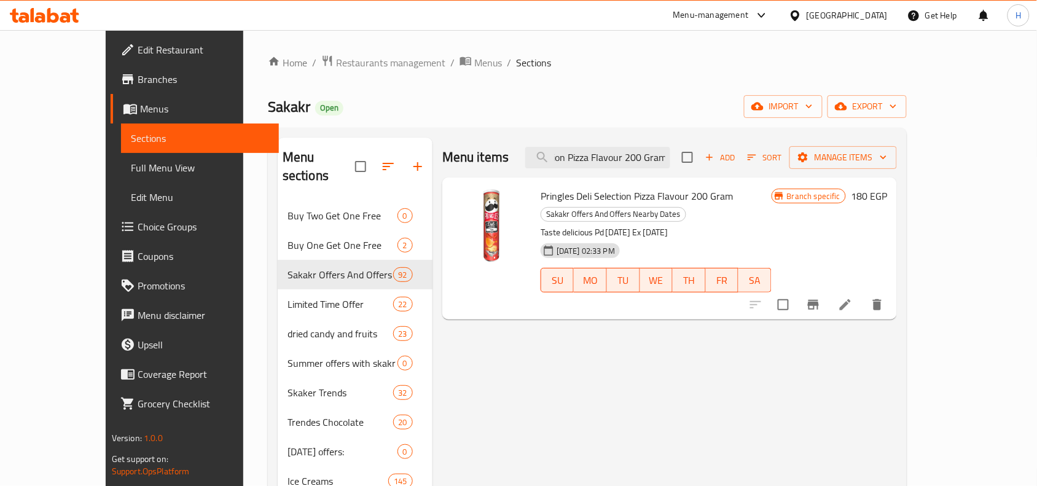
type input "Pringles Deli Selection Pizza Flavour 200 Gram"
click at [853, 297] on icon at bounding box center [845, 304] width 15 height 15
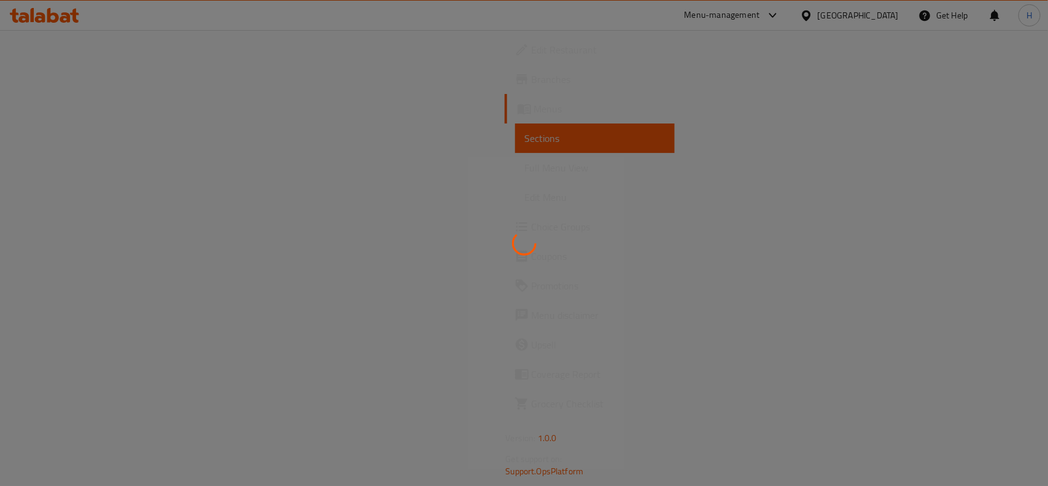
click at [702, 111] on div at bounding box center [524, 243] width 1048 height 486
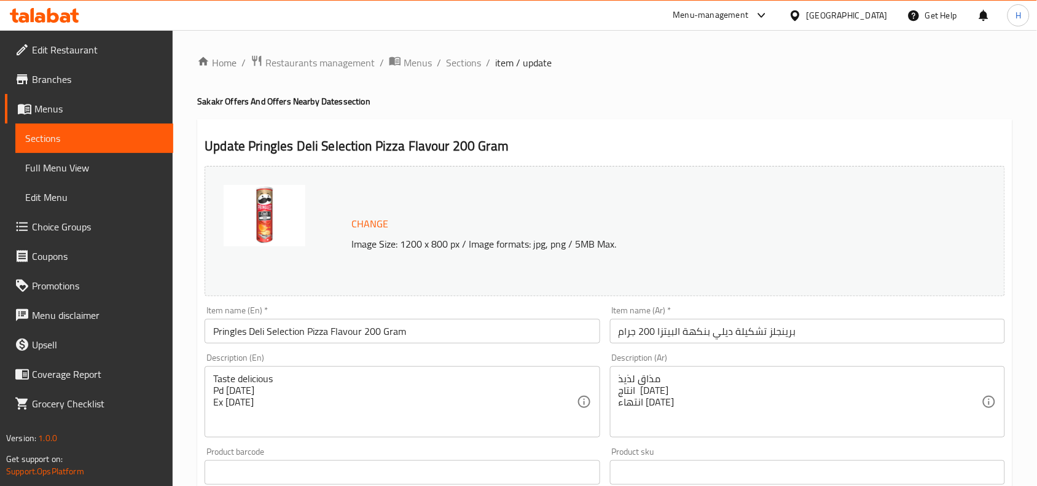
click at [77, 87] on link "Branches" at bounding box center [89, 78] width 168 height 29
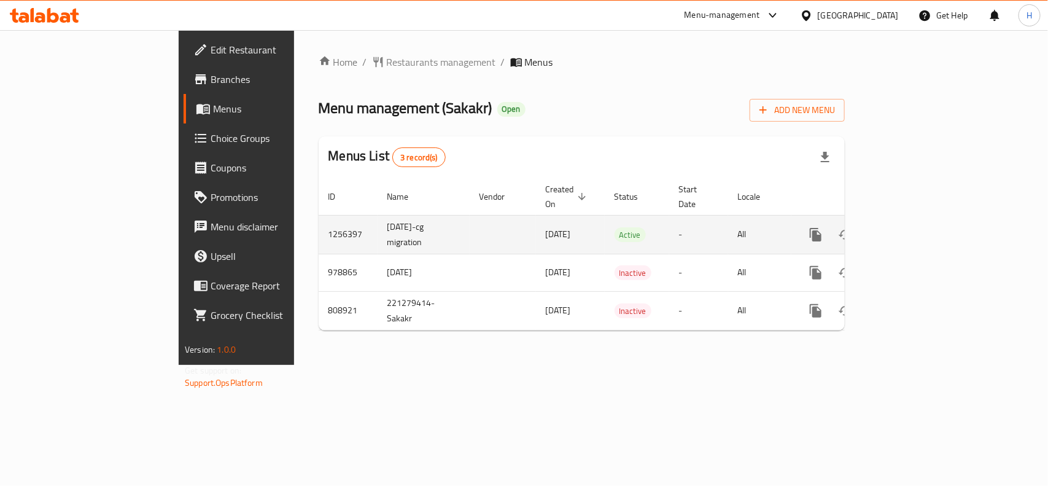
click at [912, 227] on icon "enhanced table" at bounding box center [904, 234] width 15 height 15
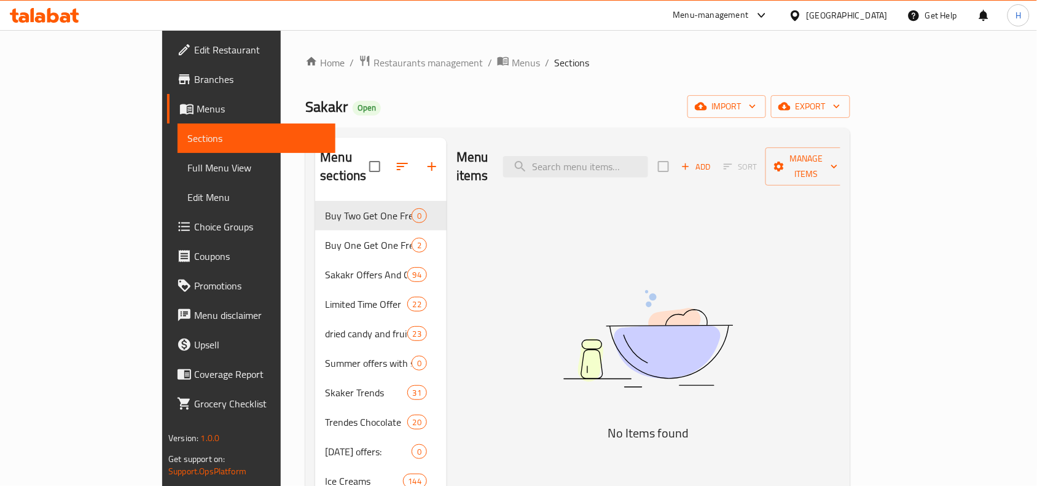
click at [194, 80] on span "Branches" at bounding box center [259, 79] width 131 height 15
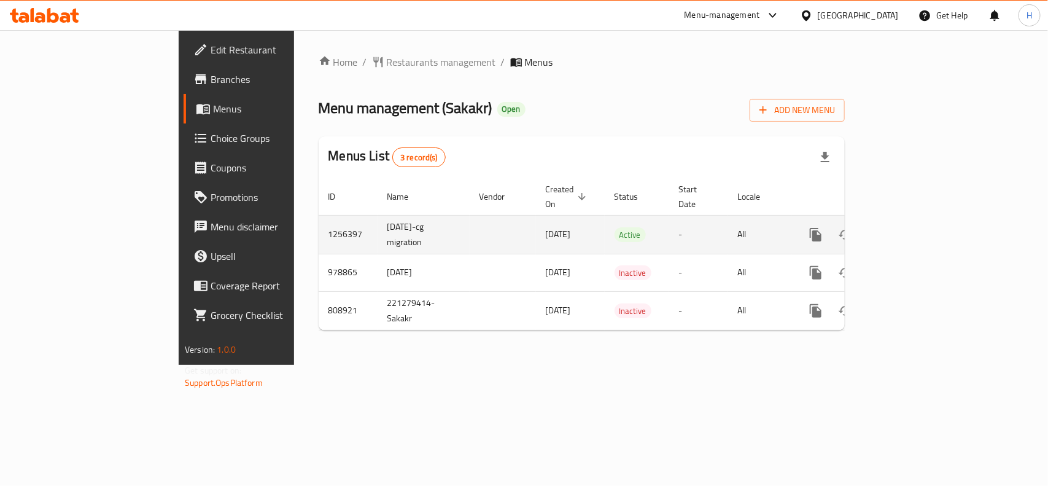
click at [912, 227] on icon "enhanced table" at bounding box center [904, 234] width 15 height 15
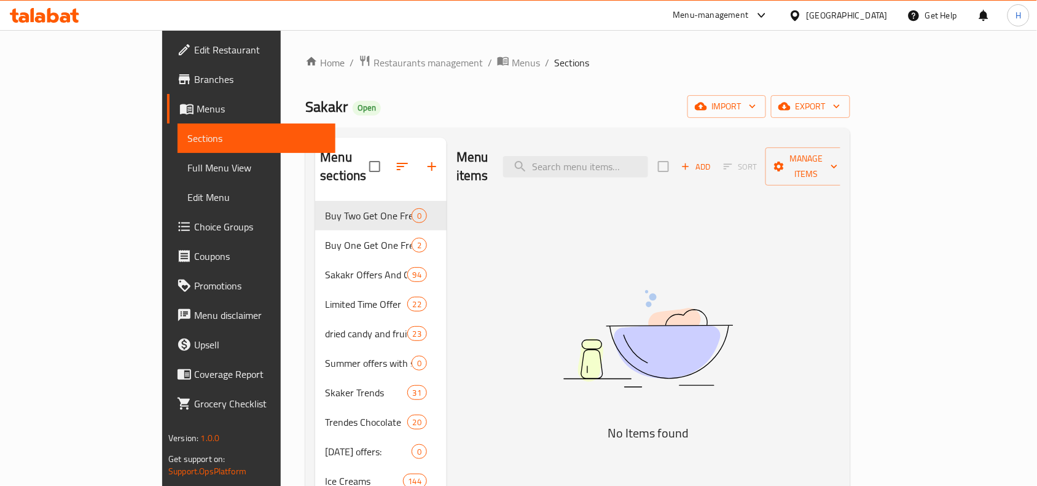
click at [187, 160] on span "Full Menu View" at bounding box center [256, 167] width 138 height 15
click at [187, 161] on span "Full Menu View" at bounding box center [256, 167] width 138 height 15
click at [187, 171] on span "Full Menu View" at bounding box center [256, 167] width 138 height 15
click at [187, 163] on span "Full Menu View" at bounding box center [256, 167] width 138 height 15
click at [187, 162] on span "Full Menu View" at bounding box center [256, 167] width 138 height 15
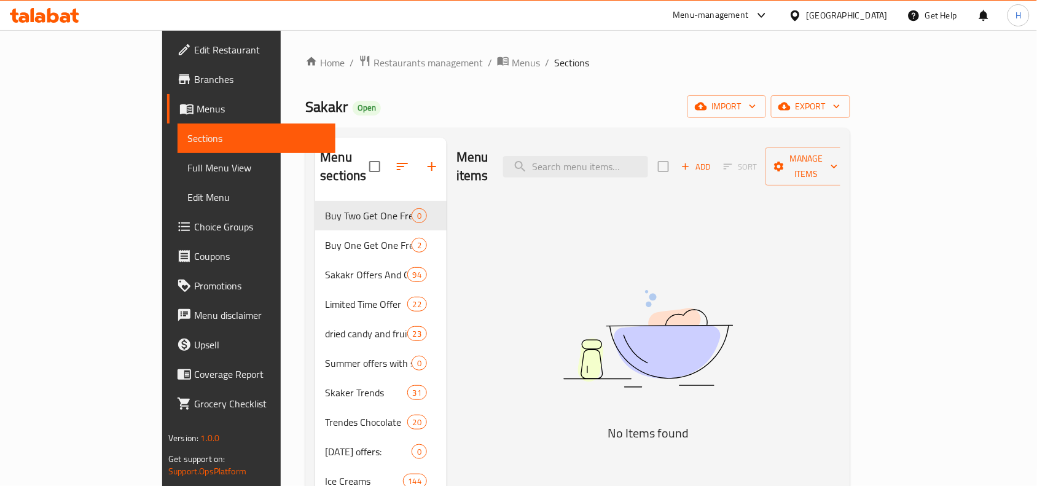
click at [187, 203] on span "Edit Menu" at bounding box center [256, 197] width 138 height 15
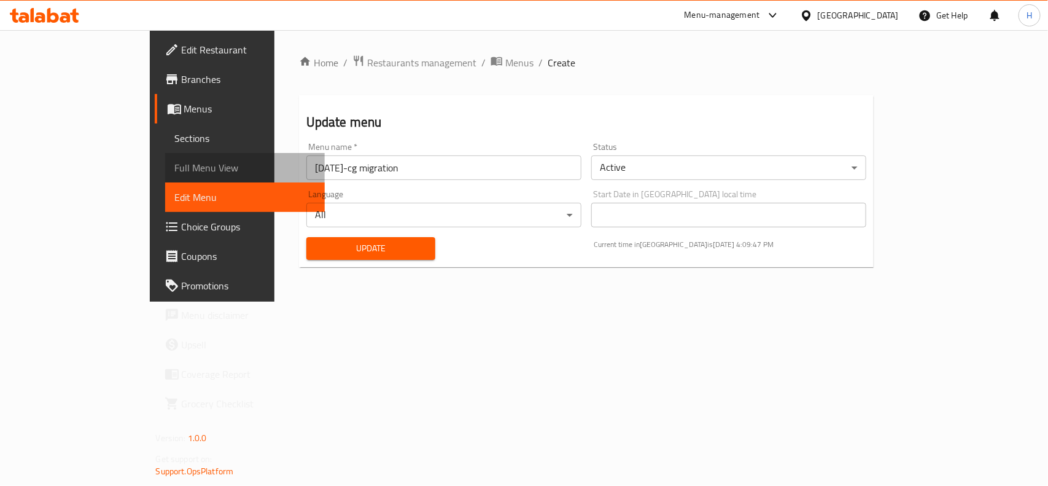
click at [175, 160] on span "Full Menu View" at bounding box center [245, 167] width 140 height 15
click at [175, 172] on span "Full Menu View" at bounding box center [245, 167] width 140 height 15
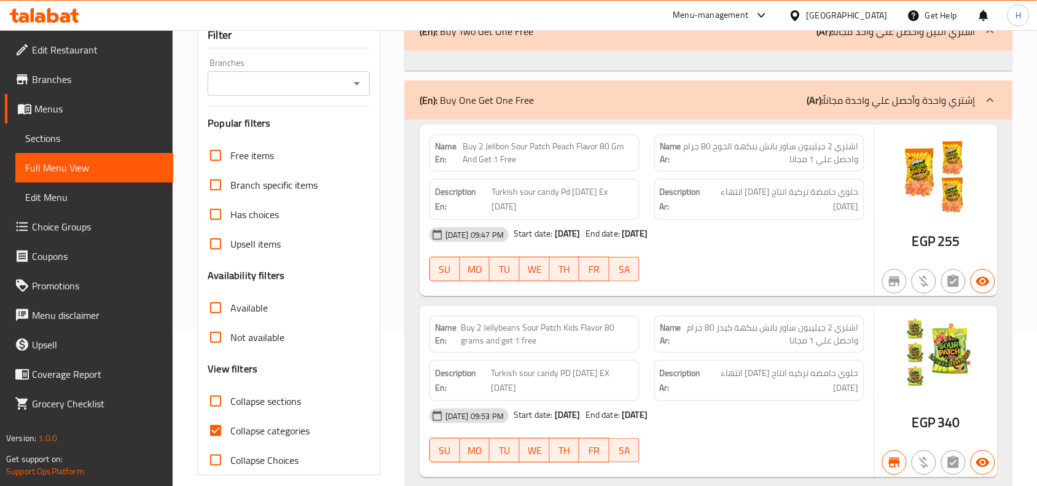
scroll to position [307, 0]
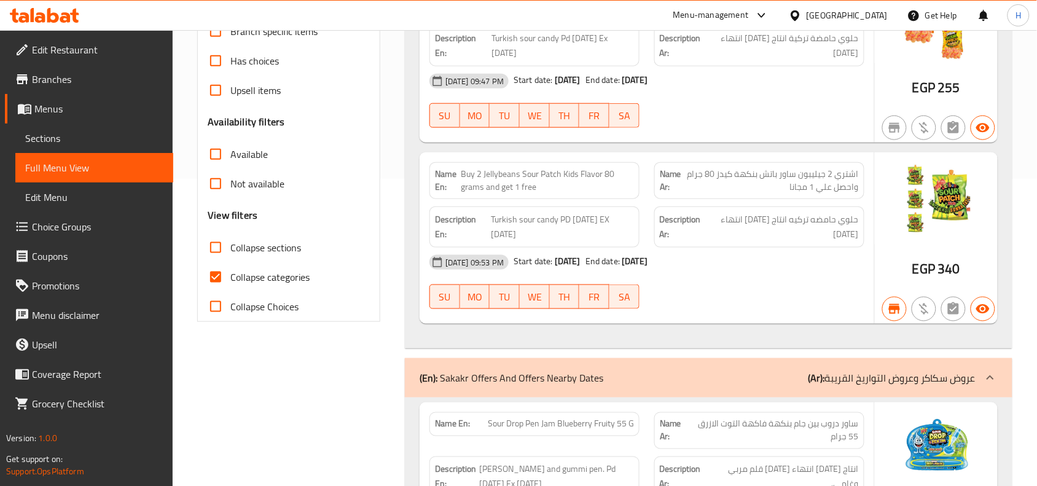
drag, startPoint x: 211, startPoint y: 248, endPoint x: 517, endPoint y: 274, distance: 307.6
click at [211, 248] on input "Collapse sections" at bounding box center [215, 247] width 29 height 29
checkbox input "true"
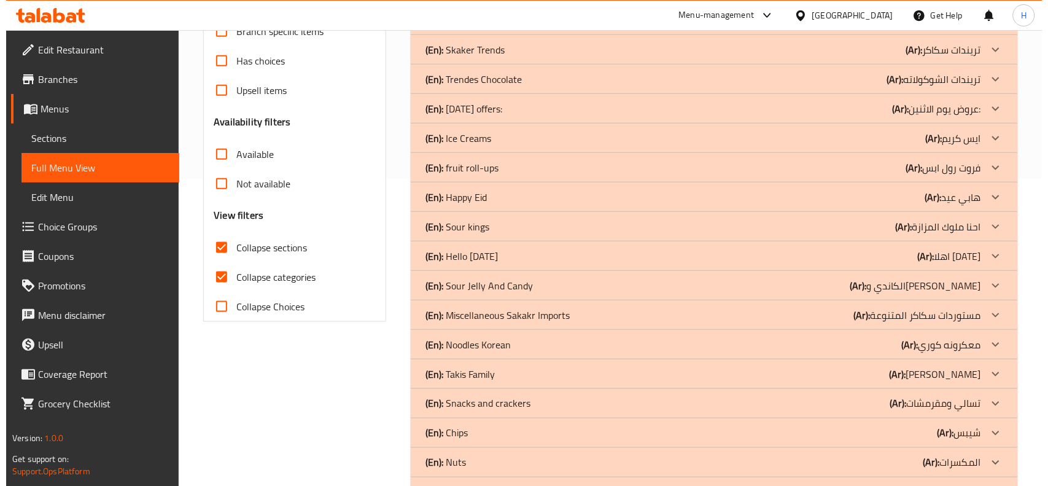
scroll to position [0, 0]
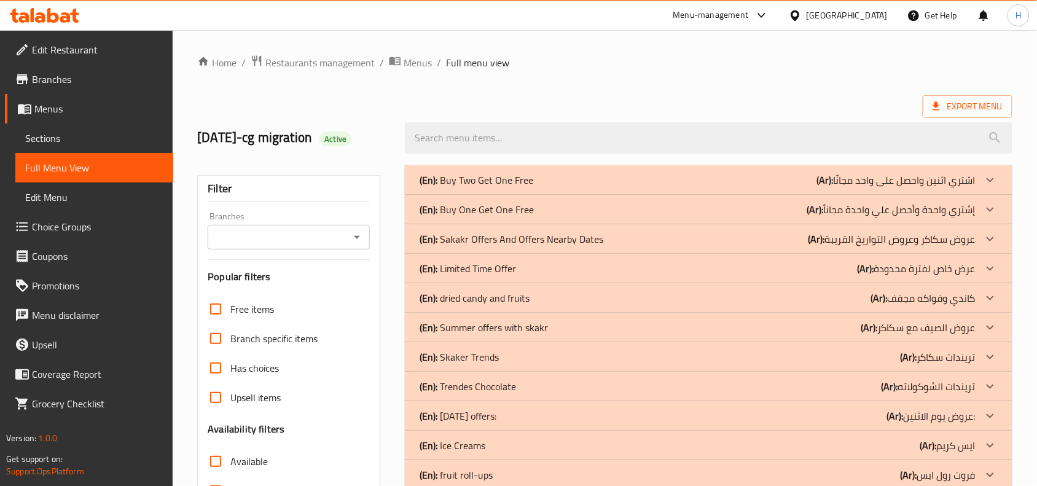
click at [528, 241] on p "(En): Sakakr Offers And Offers Nearby Dates" at bounding box center [512, 239] width 184 height 15
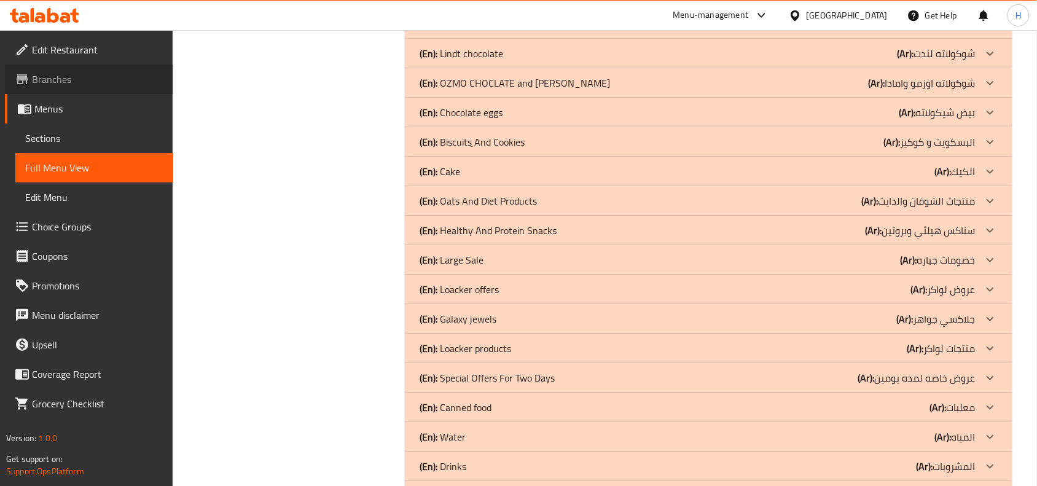
click at [77, 88] on link "Branches" at bounding box center [89, 78] width 168 height 29
